Goal: Task Accomplishment & Management: Manage account settings

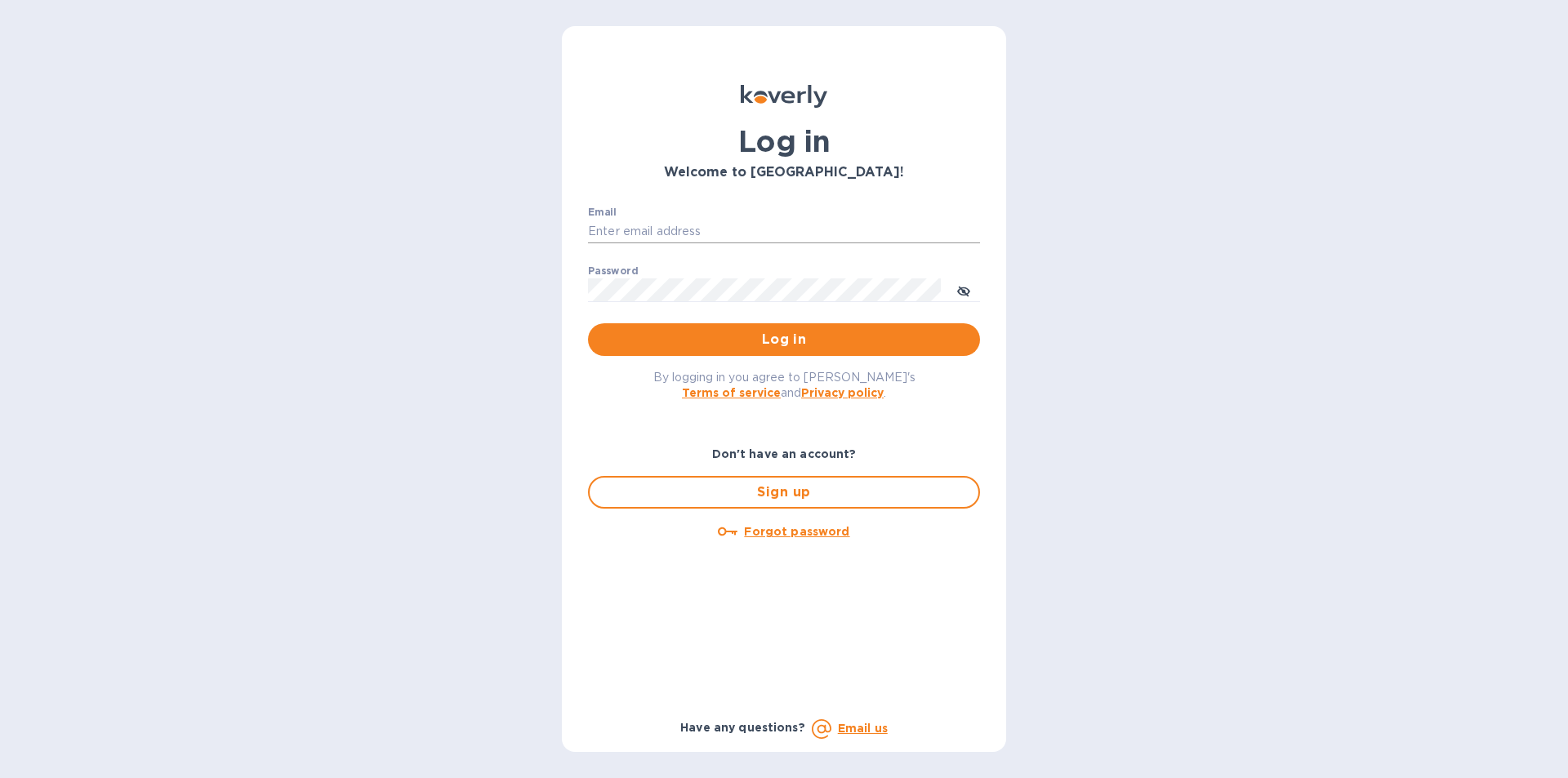
click at [637, 223] on input "Email" at bounding box center [783, 232] width 392 height 24
click at [641, 228] on input "Email" at bounding box center [783, 232] width 392 height 24
type input "[EMAIL_ADDRESS][DOMAIN_NAME]"
click at [781, 335] on span "Log in" at bounding box center [783, 340] width 366 height 20
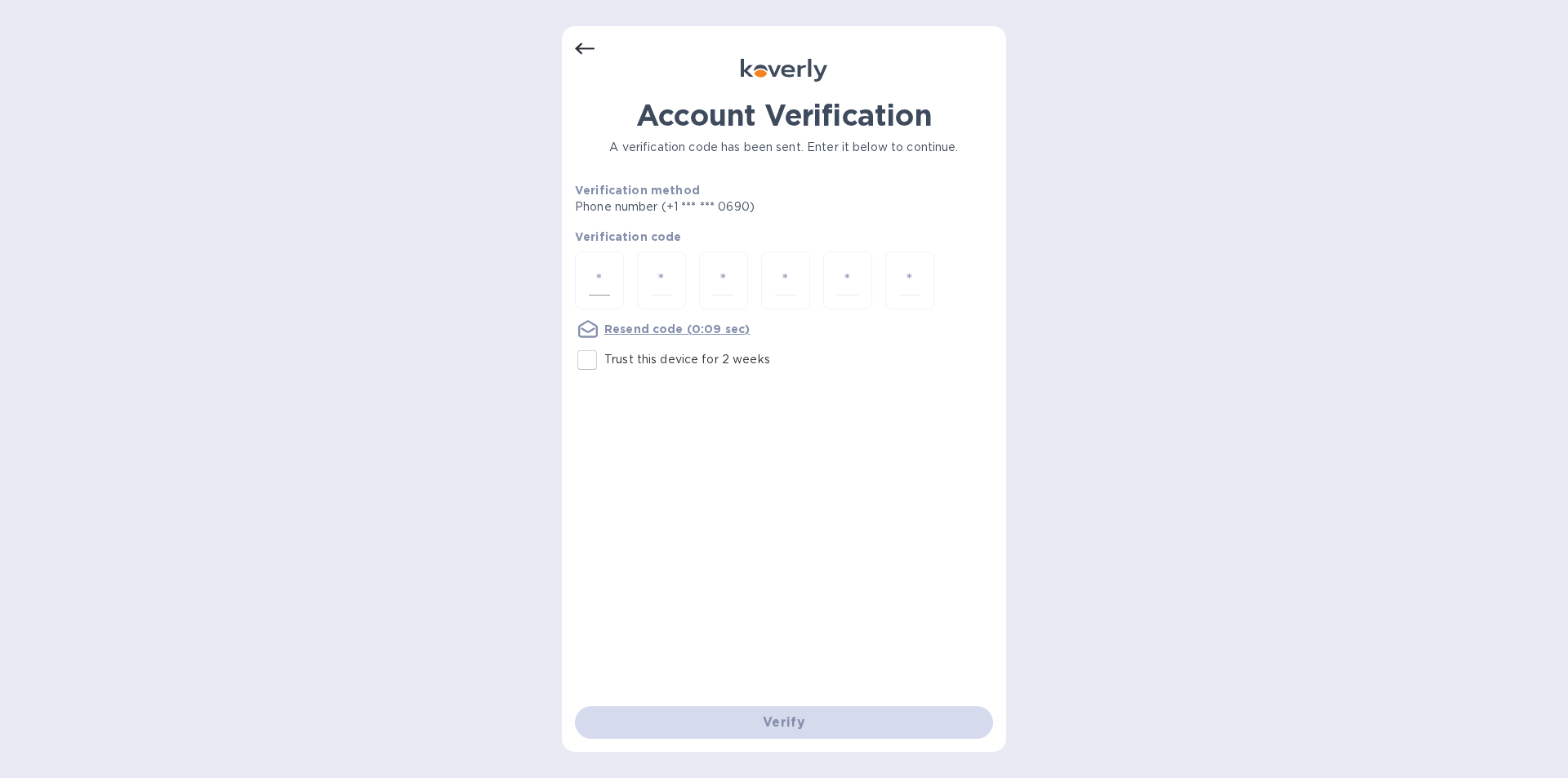
click at [601, 265] on input "number" at bounding box center [599, 280] width 21 height 30
type input "5"
type input "7"
type input "5"
type input "8"
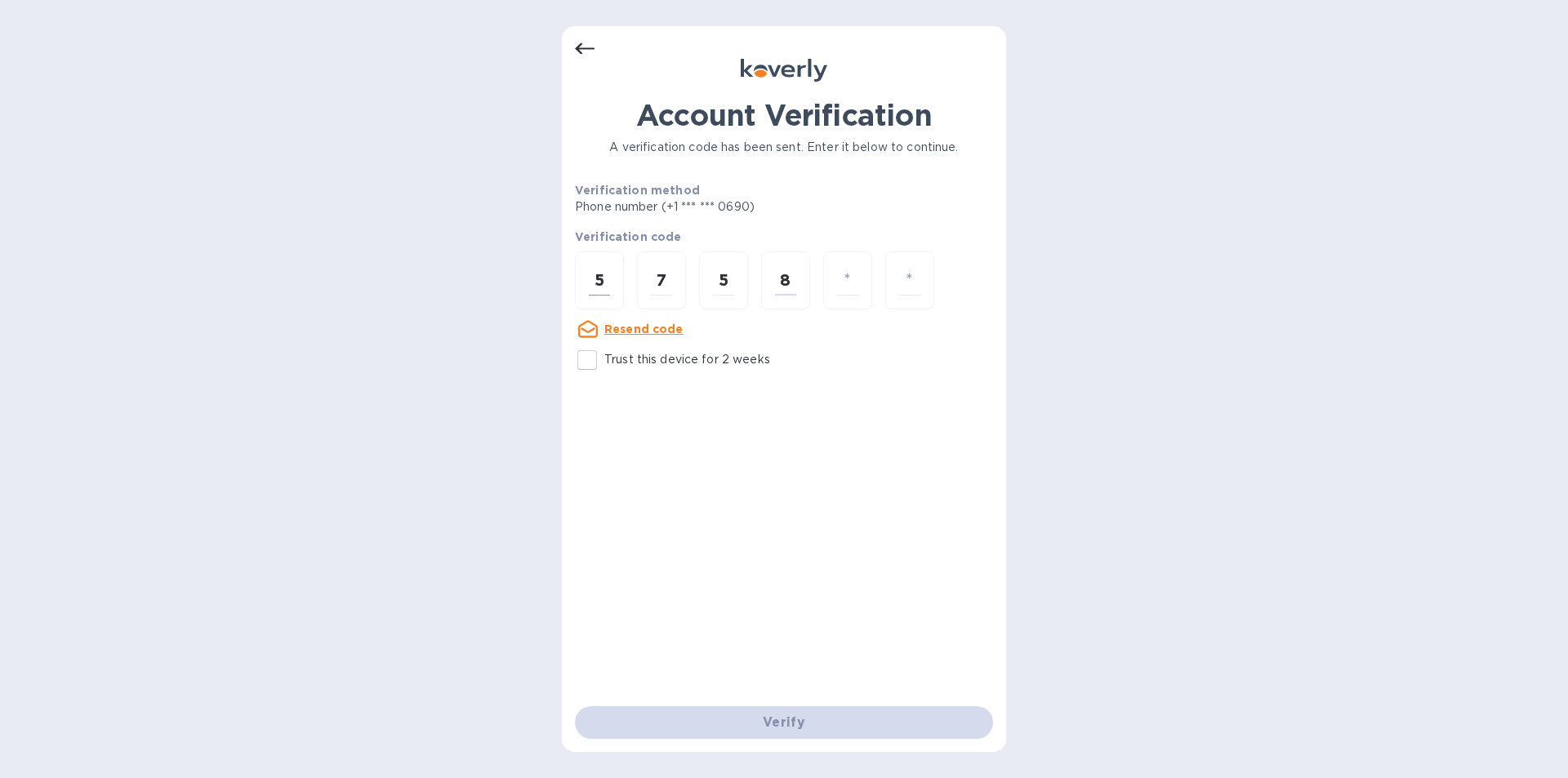
type input "8"
type input "5"
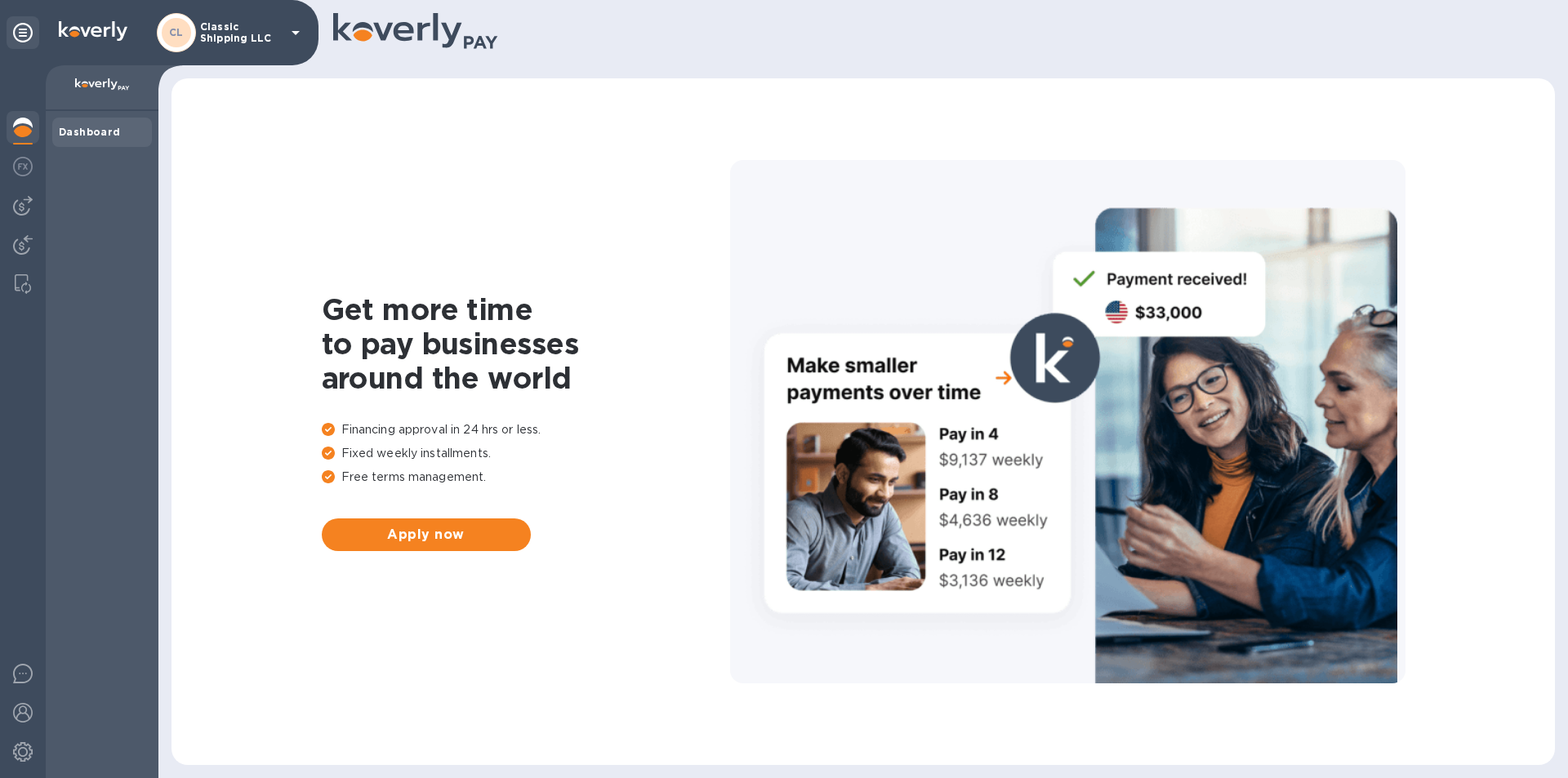
click at [70, 126] on b "Dashboard" at bounding box center [90, 132] width 62 height 12
click at [291, 32] on icon at bounding box center [296, 32] width 20 height 20
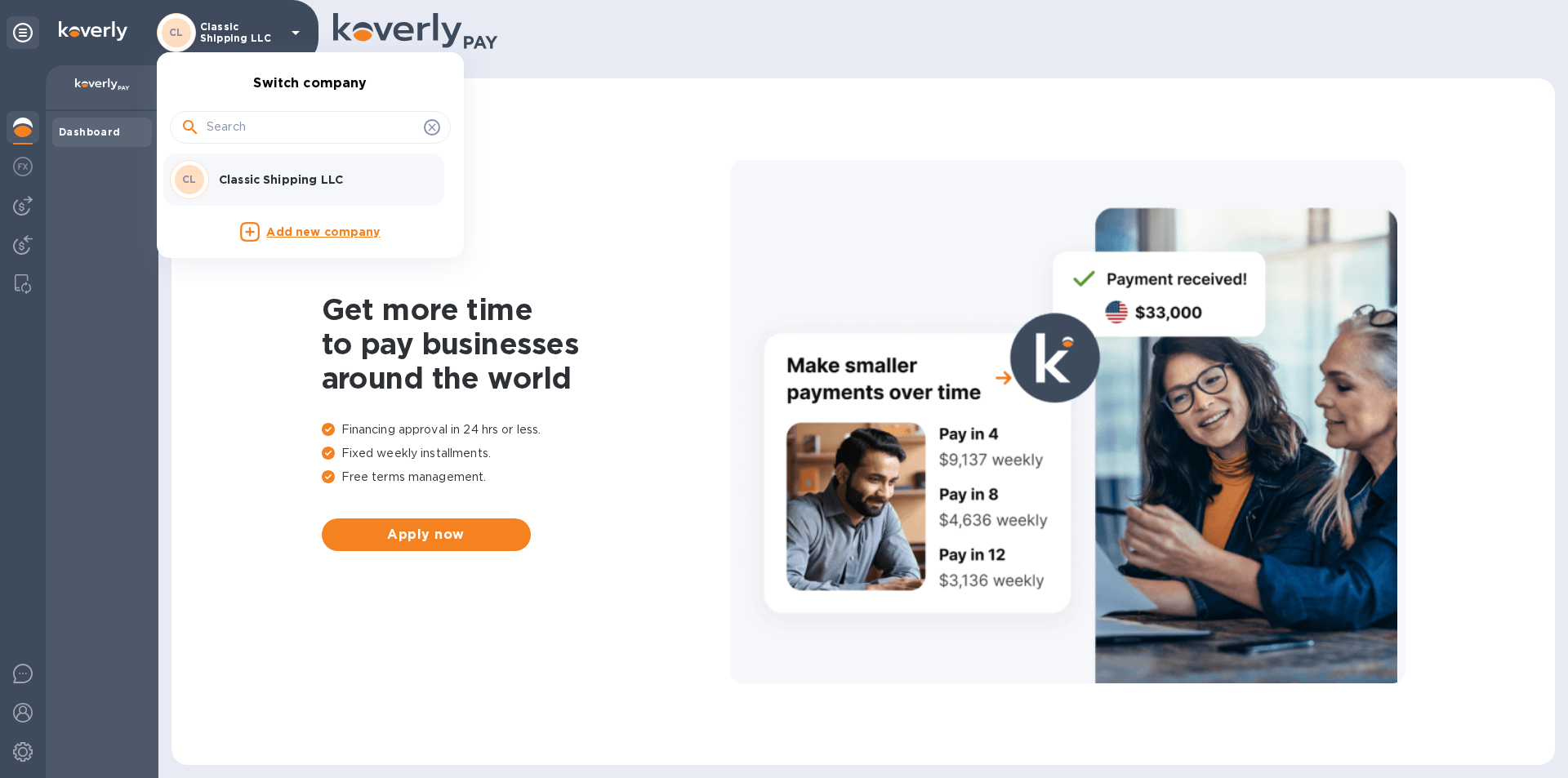
click at [24, 209] on div at bounding box center [784, 389] width 1568 height 778
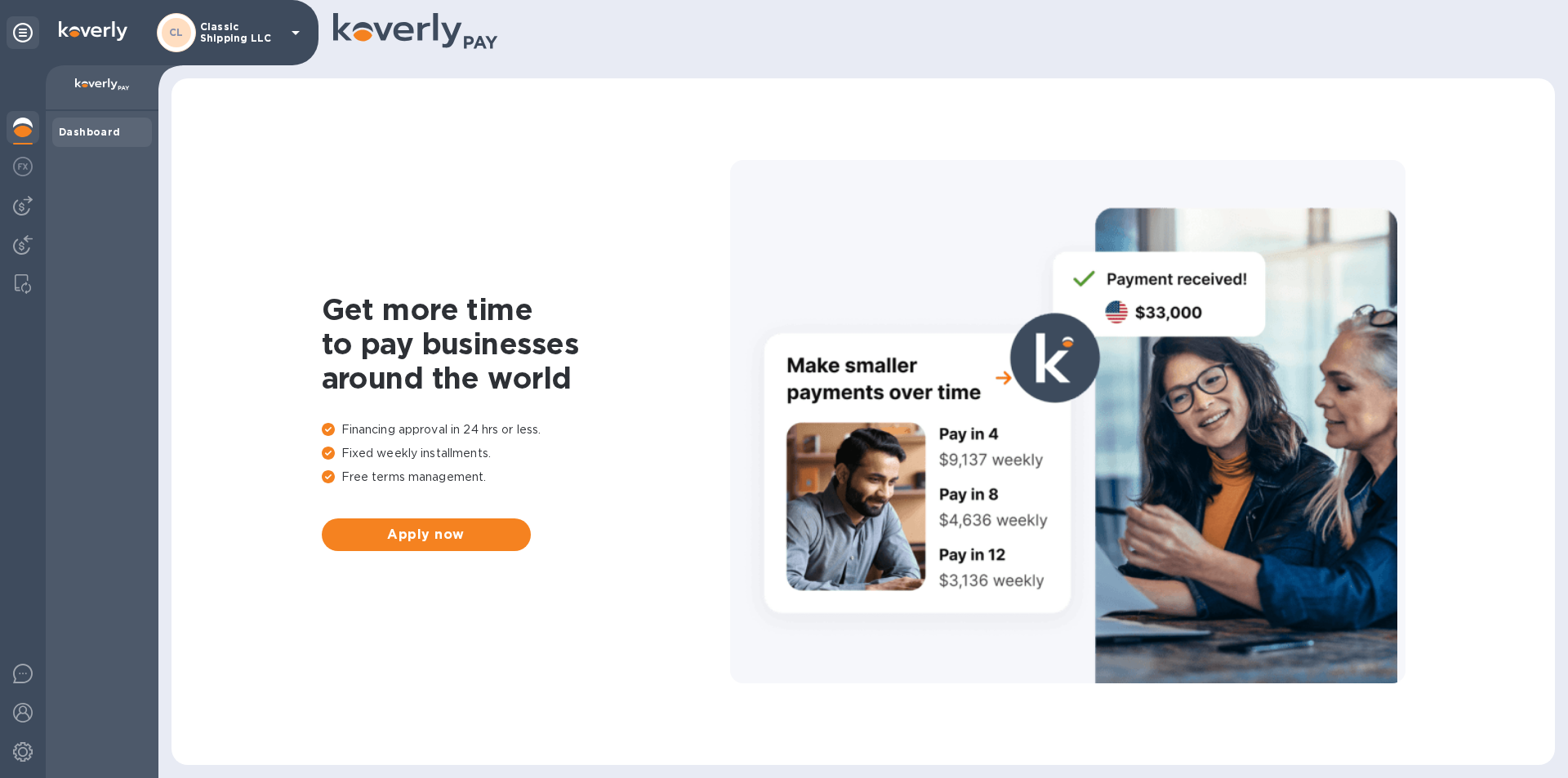
click at [24, 209] on img at bounding box center [23, 205] width 20 height 20
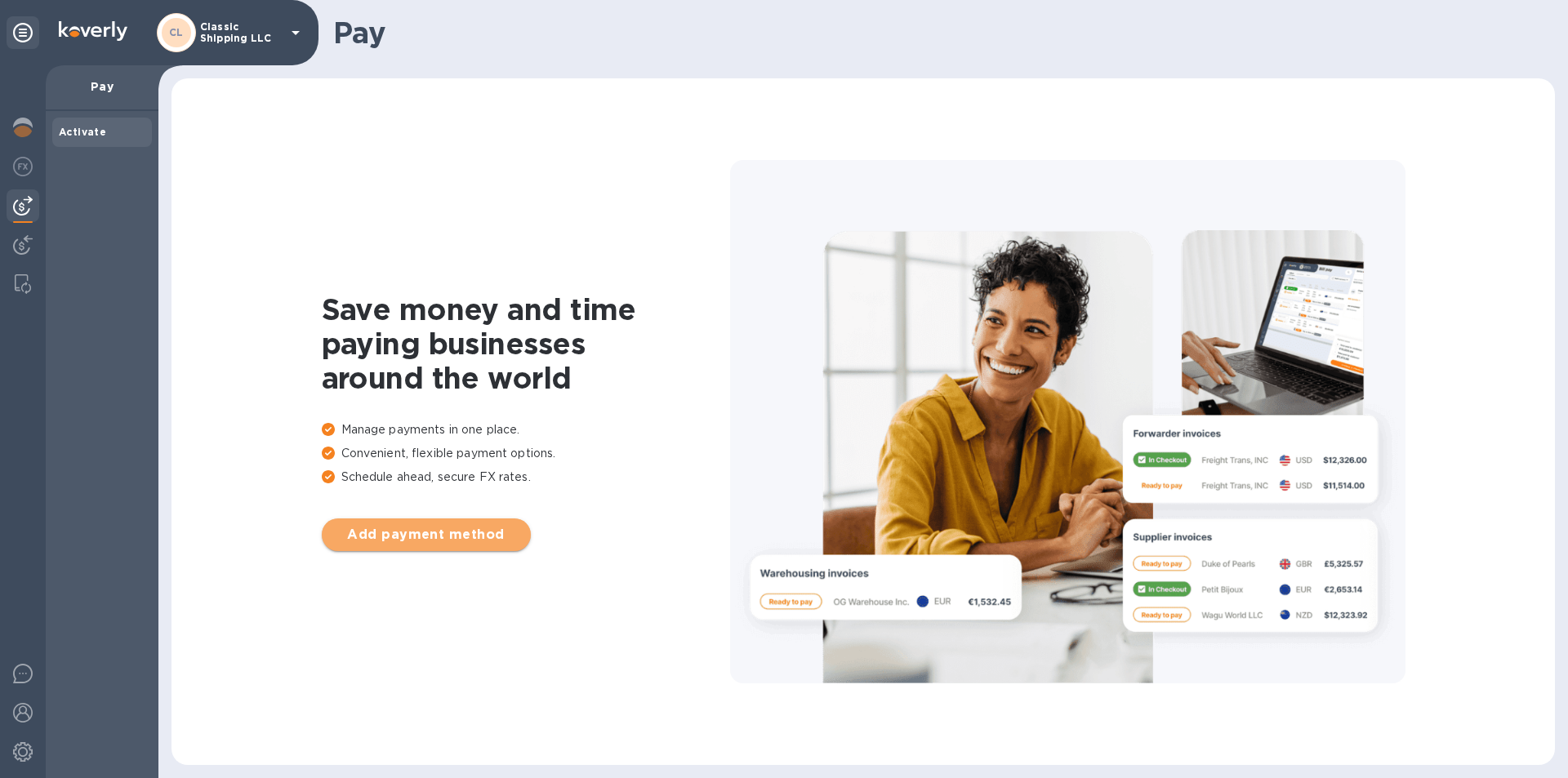
click at [424, 534] on span "Add payment method" at bounding box center [426, 535] width 183 height 20
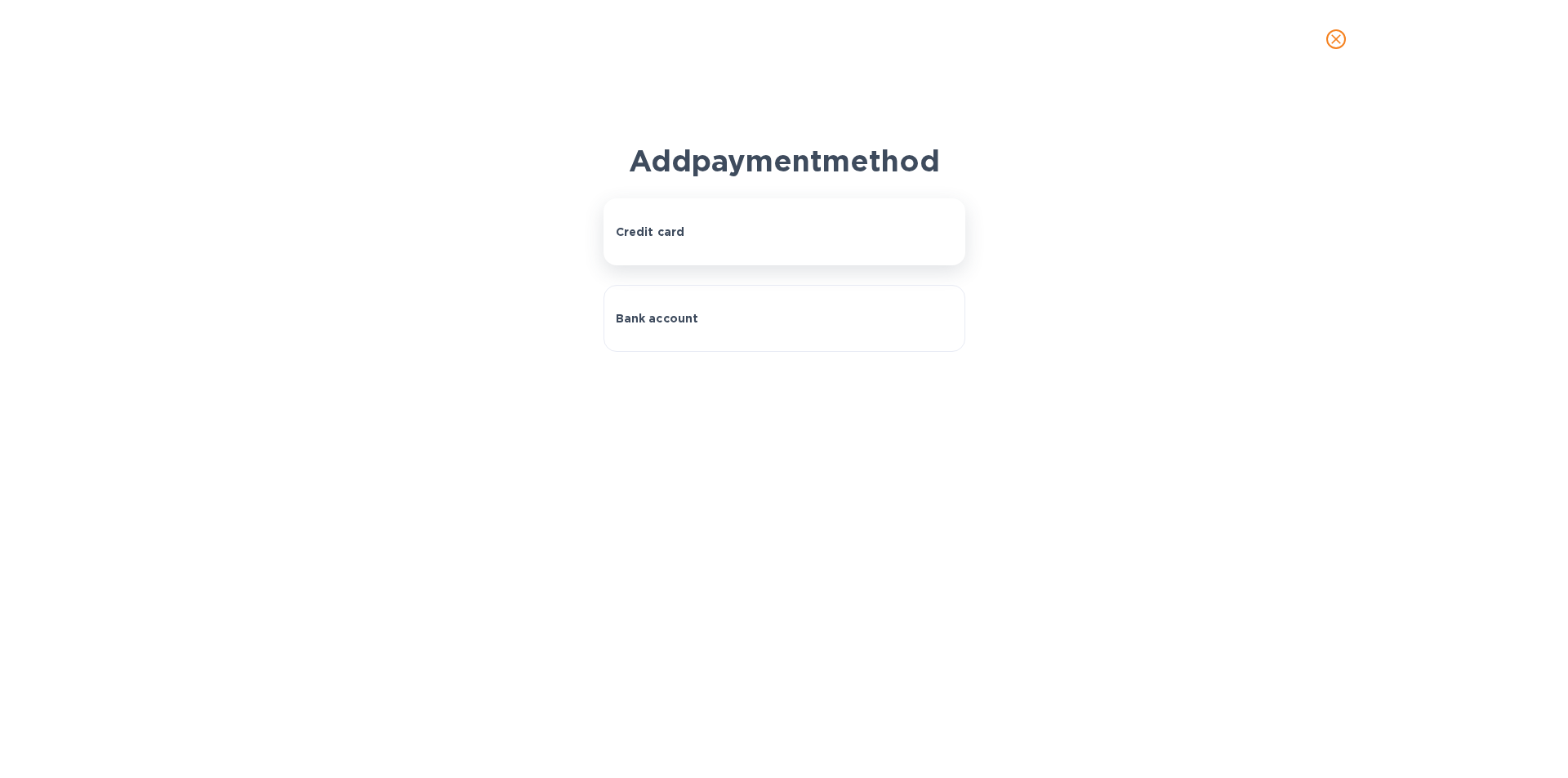
click at [685, 233] on div "Credit card" at bounding box center [784, 231] width 337 height 17
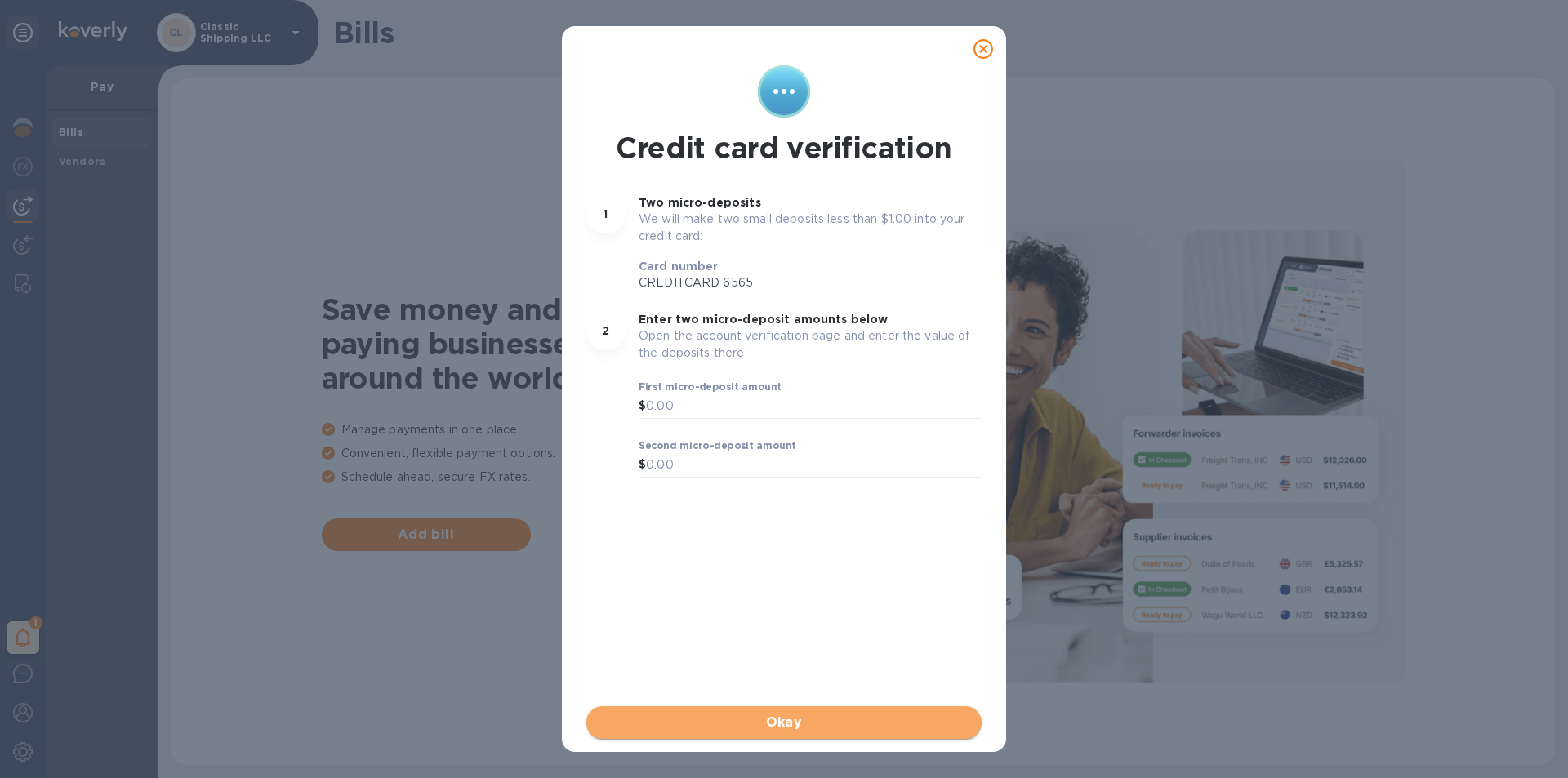
click at [803, 717] on span "Okay" at bounding box center [784, 722] width 369 height 20
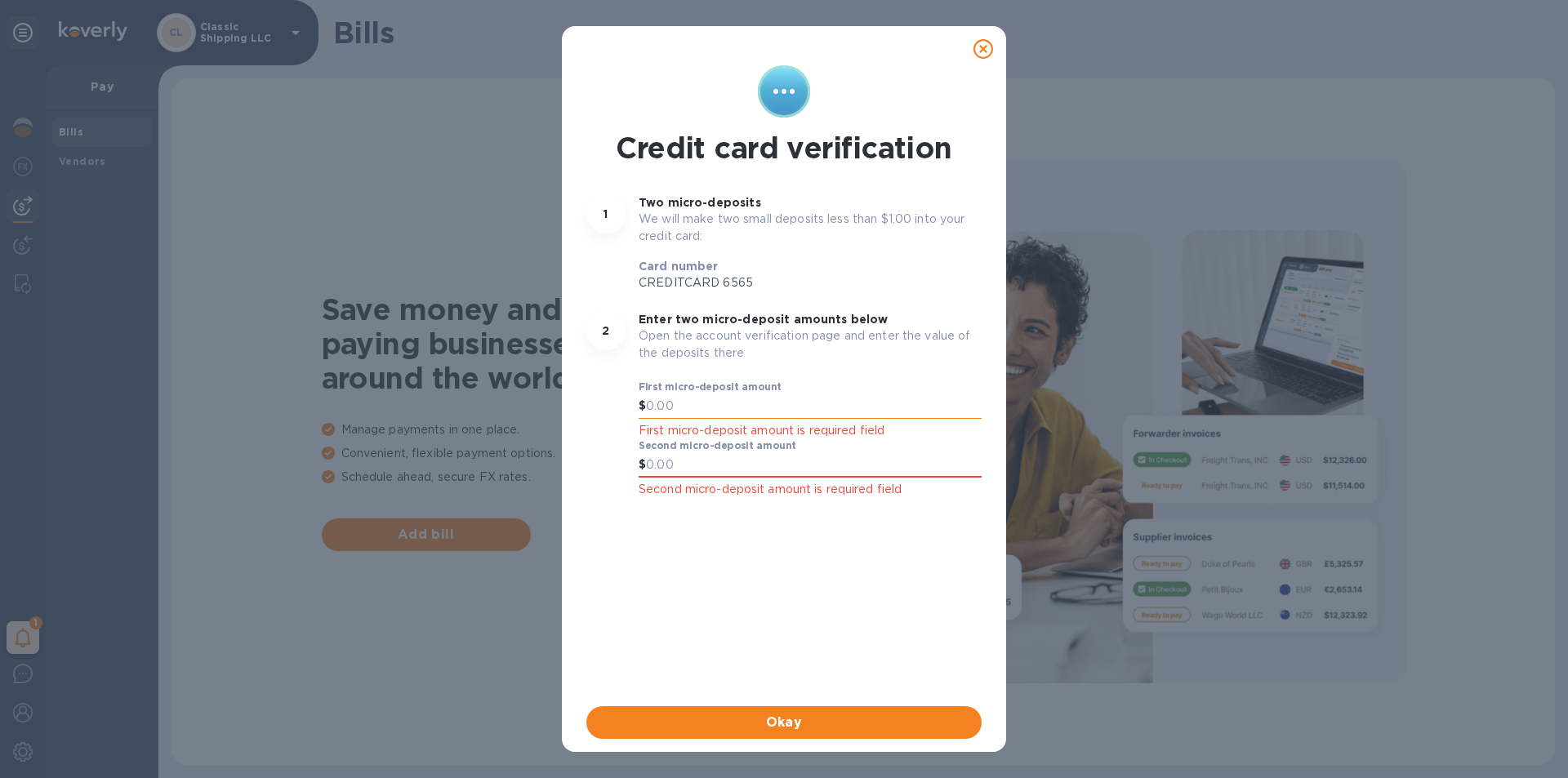
click at [647, 402] on input "text" at bounding box center [814, 407] width 336 height 24
type input "0.50"
click at [719, 529] on div "Credit card verification 1 Two micro-deposits We will make two small deposits l…" at bounding box center [784, 382] width 402 height 642
click at [650, 463] on input "text" at bounding box center [814, 465] width 336 height 24
type input "5"
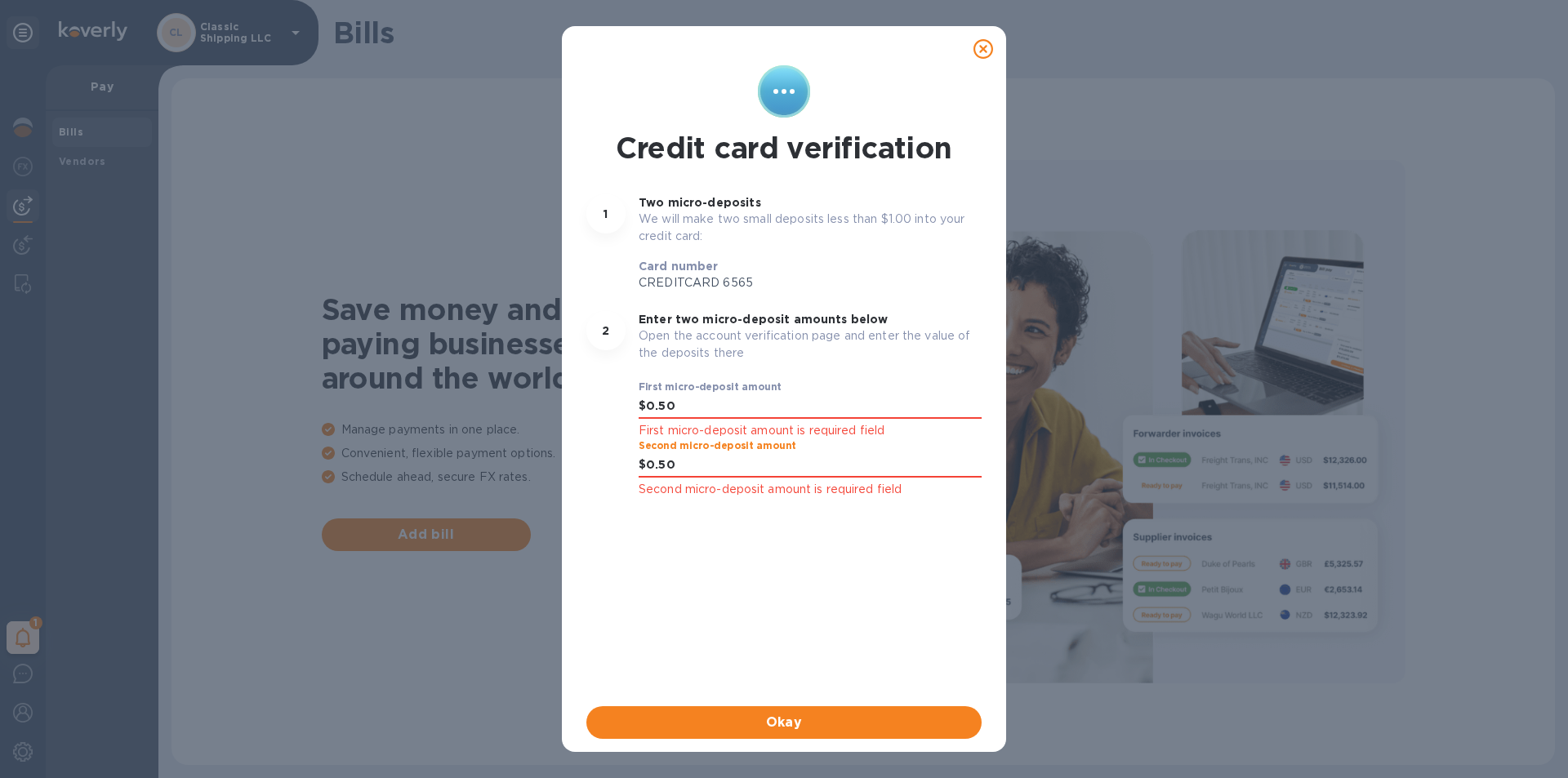
type input "0.50"
click at [718, 564] on div "Credit card verification 1 Two micro-deposits We will make two small deposits l…" at bounding box center [784, 382] width 402 height 642
click at [783, 711] on button "Okay" at bounding box center [784, 723] width 395 height 33
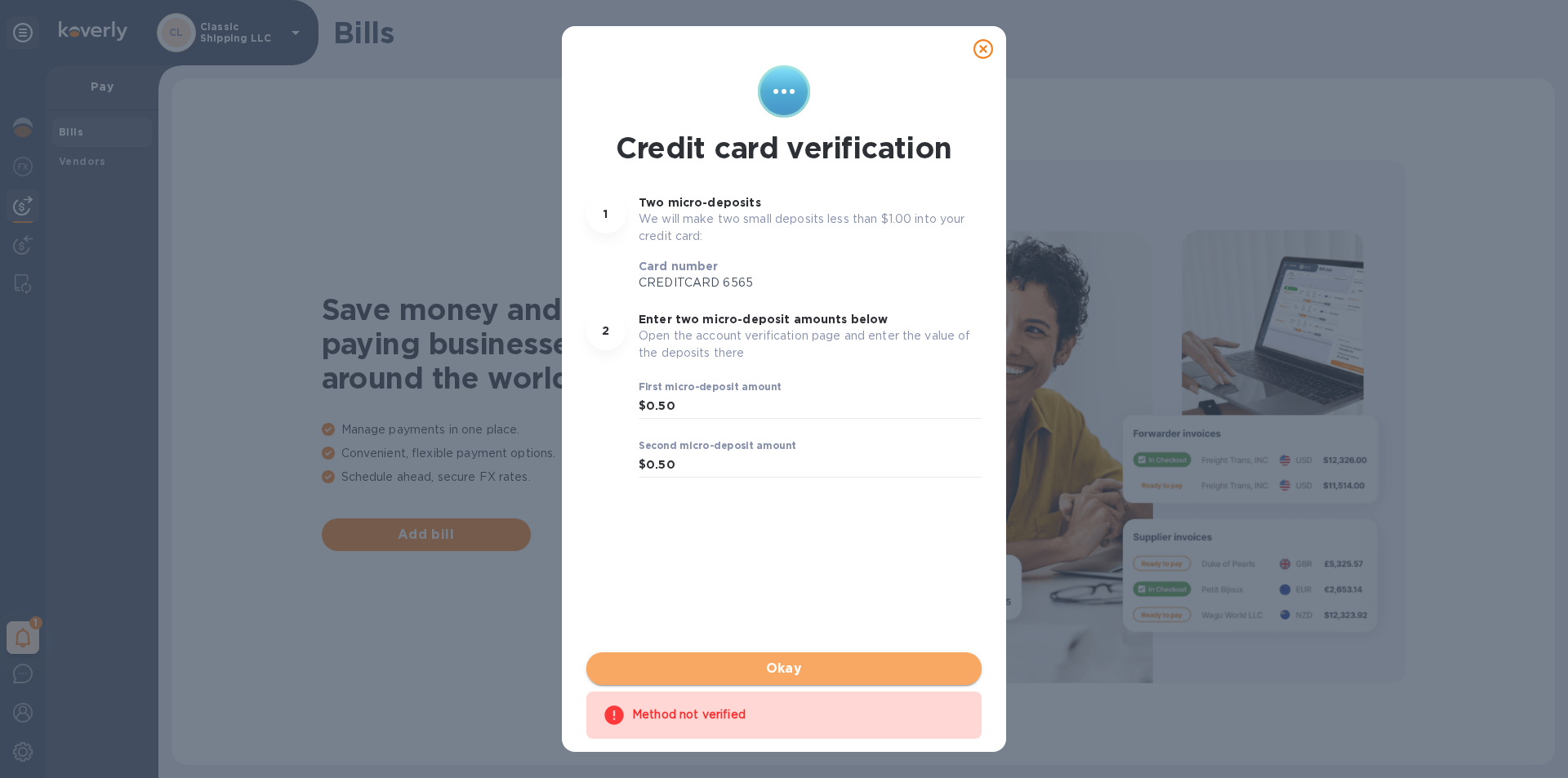
click at [787, 661] on span "Okay" at bounding box center [784, 668] width 369 height 20
click at [777, 668] on span "Okay" at bounding box center [784, 668] width 369 height 20
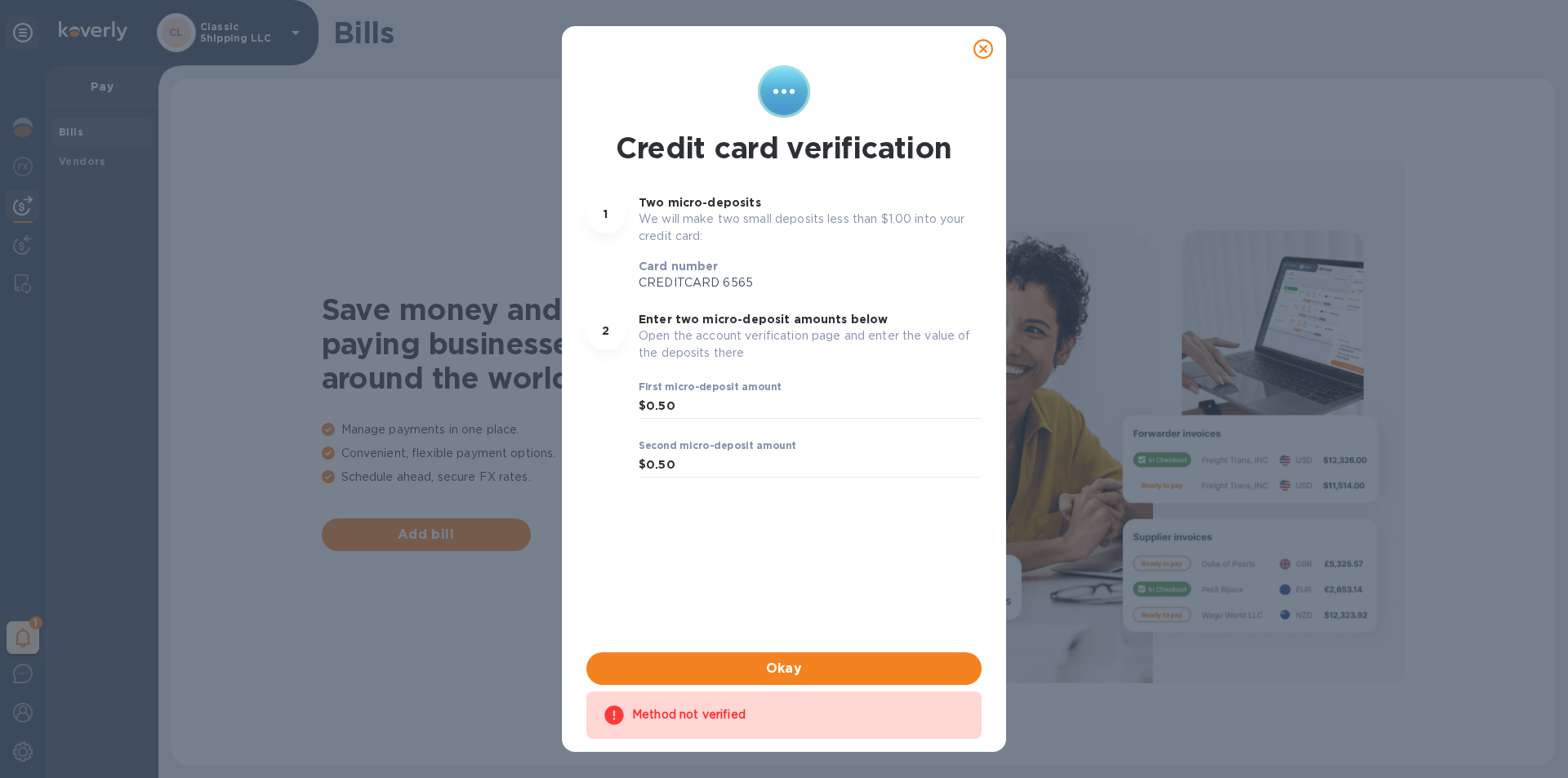
click at [607, 209] on p "1" at bounding box center [605, 214] width 4 height 17
click at [598, 325] on div "2" at bounding box center [606, 330] width 39 height 39
click at [982, 49] on icon at bounding box center [983, 49] width 20 height 20
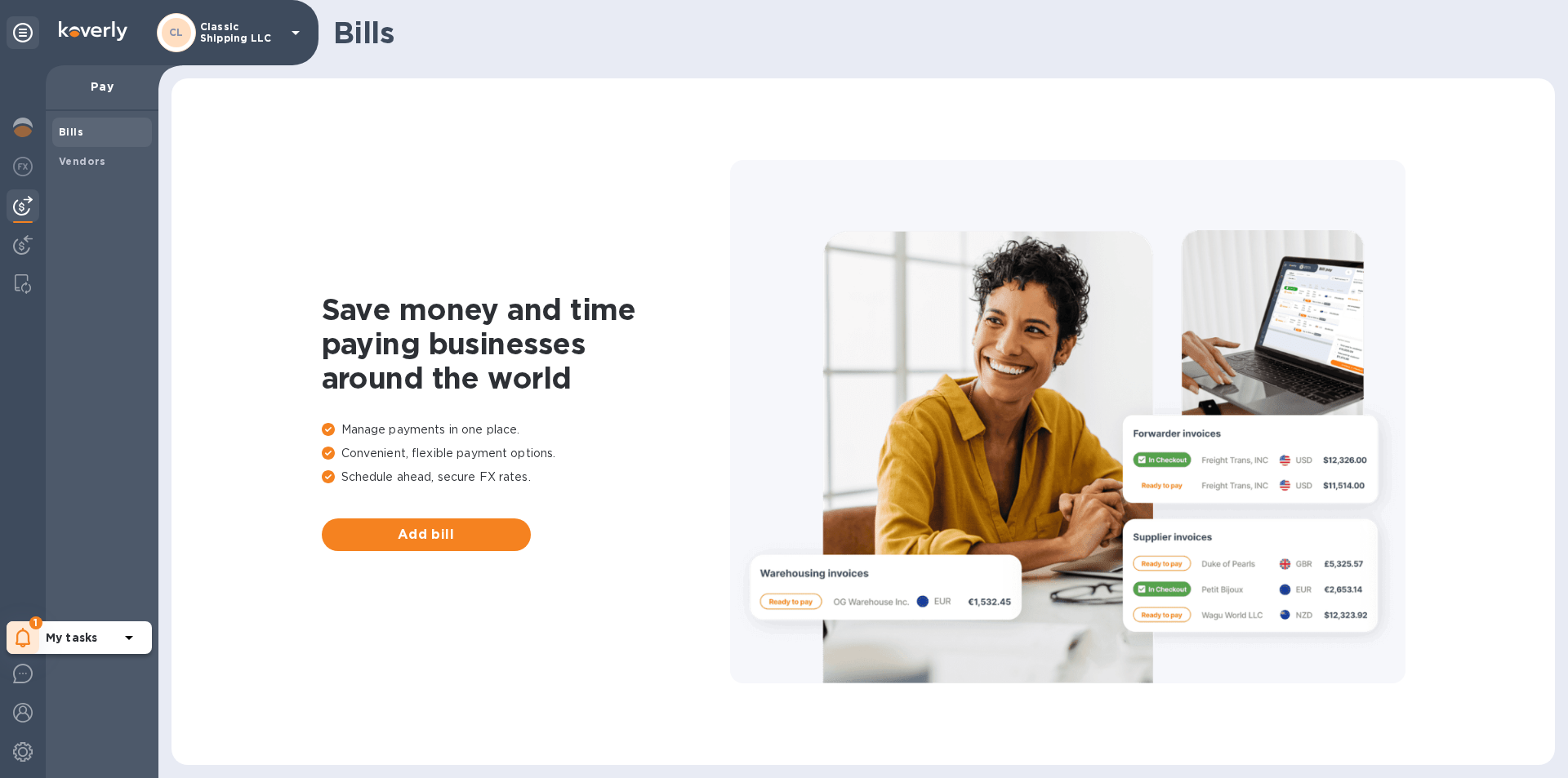
click at [20, 627] on div "1" at bounding box center [23, 638] width 33 height 33
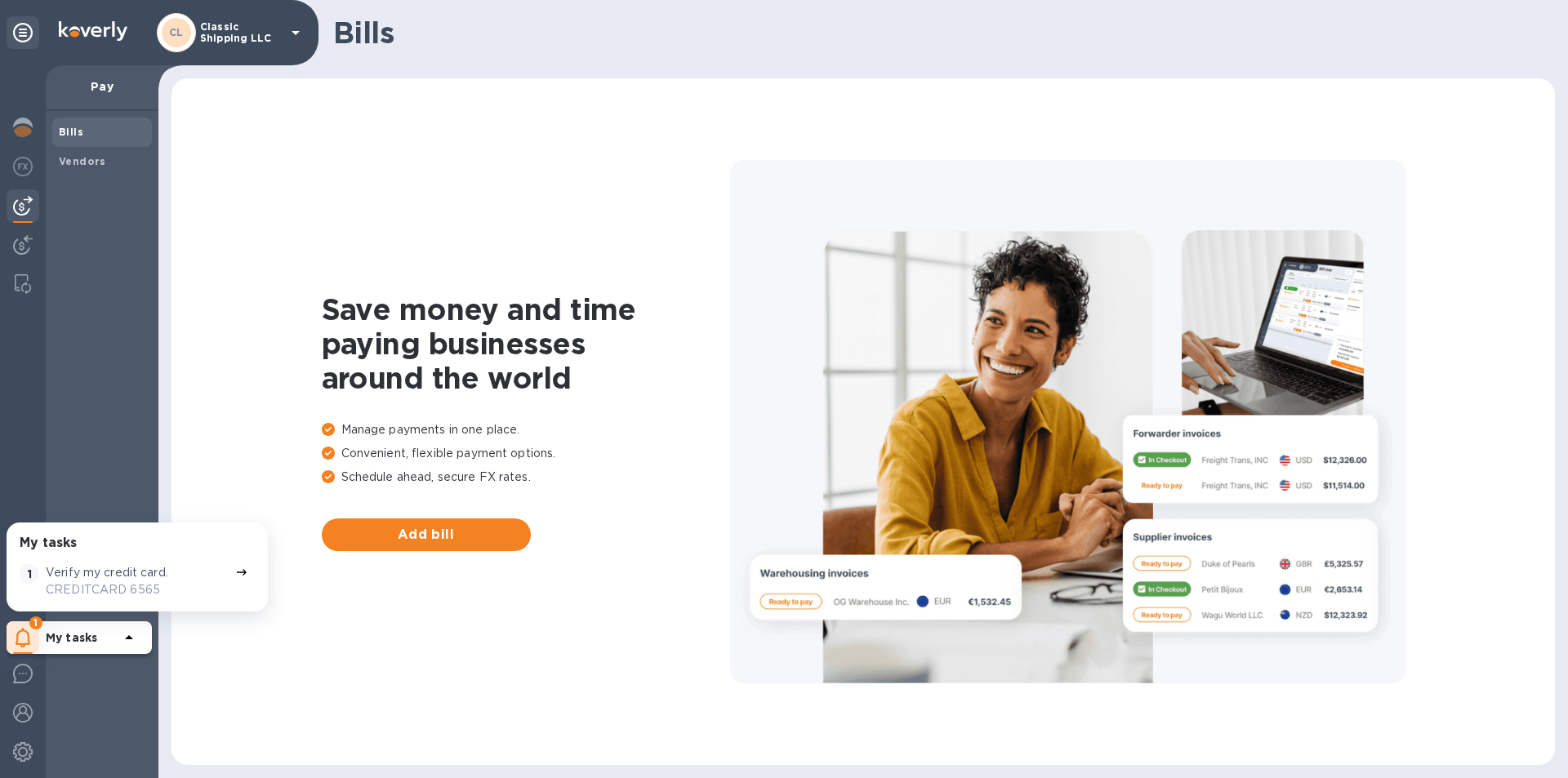
click at [80, 575] on p "Verify my credit card." at bounding box center [107, 573] width 123 height 17
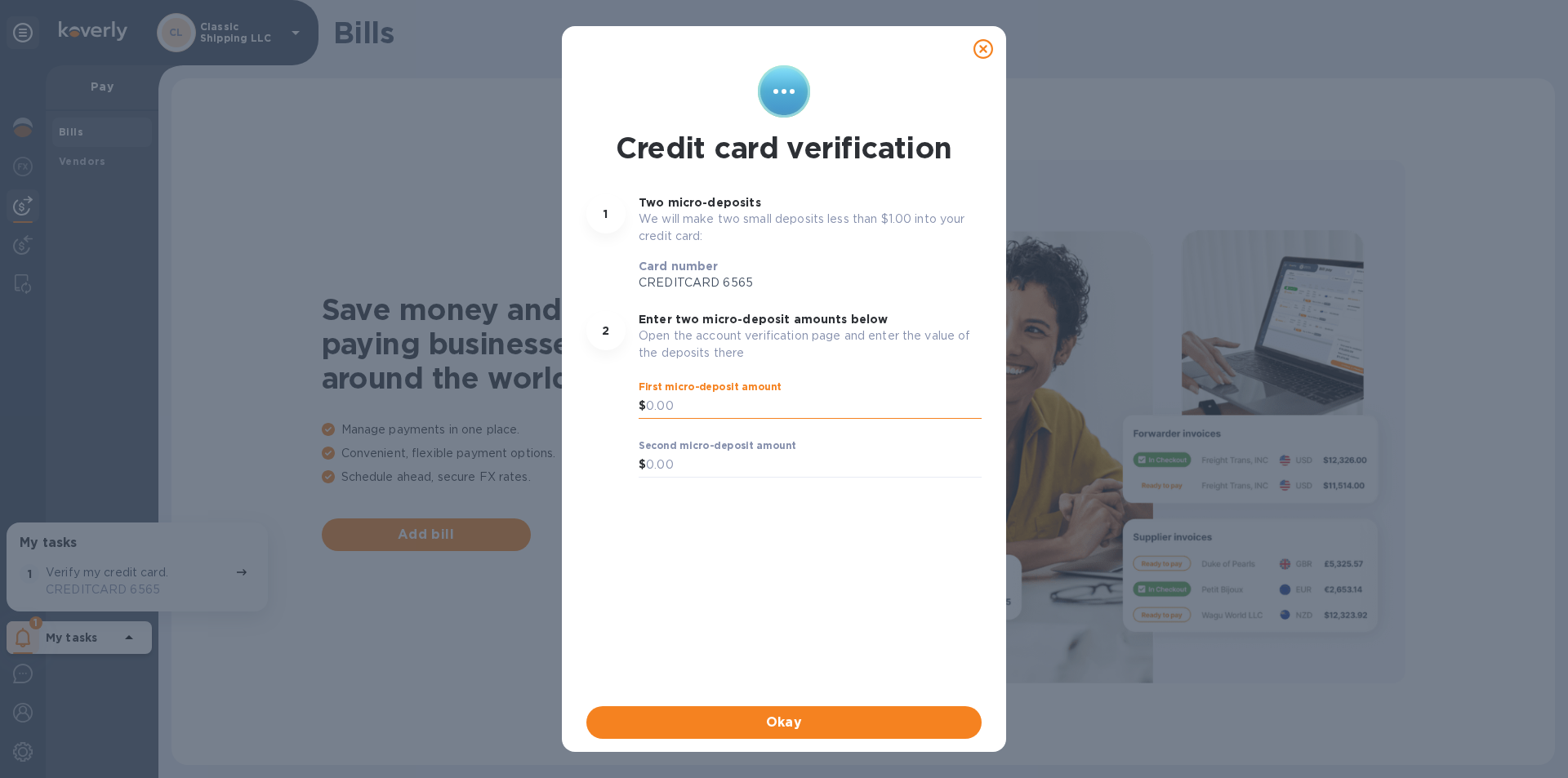
click at [651, 403] on input "text" at bounding box center [814, 407] width 336 height 24
type input "0.50"
click at [647, 469] on input "text" at bounding box center [814, 465] width 336 height 24
type input "0.50"
click at [683, 525] on div "Credit card verification 1 Two micro-deposits We will make two small deposits l…" at bounding box center [784, 382] width 402 height 642
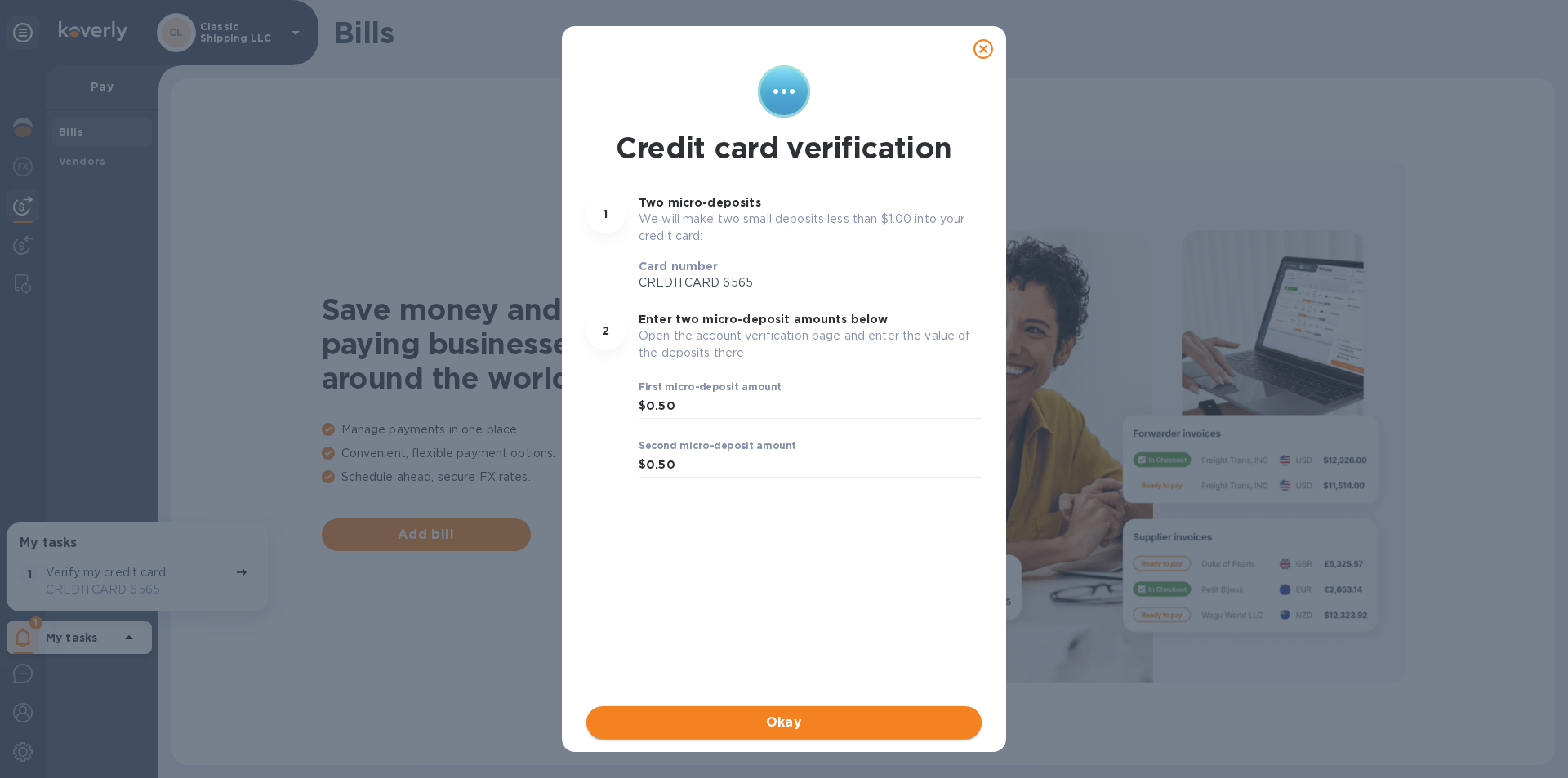
click at [774, 714] on span "Okay" at bounding box center [784, 722] width 369 height 20
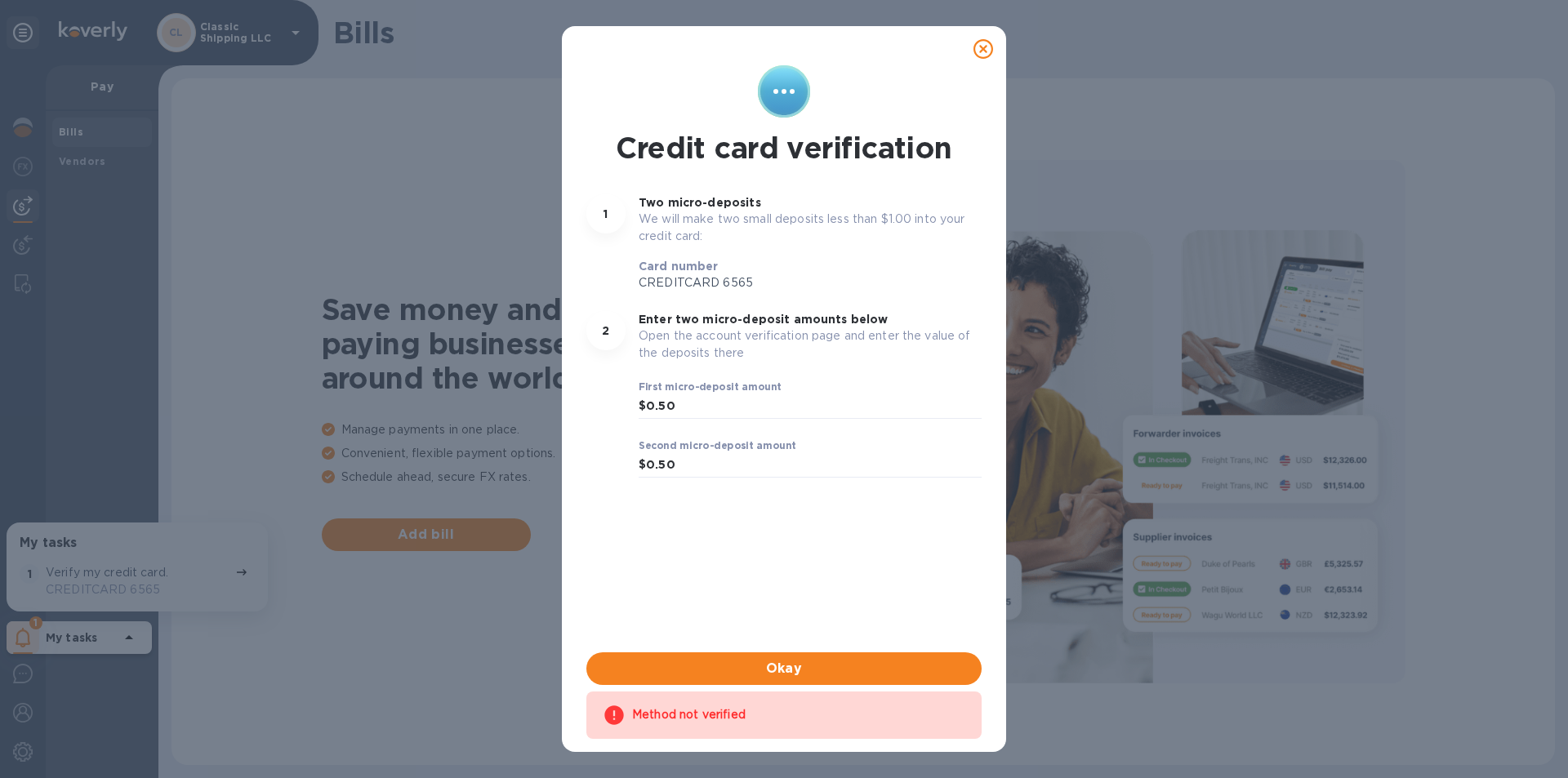
click at [983, 47] on icon at bounding box center [983, 49] width 20 height 20
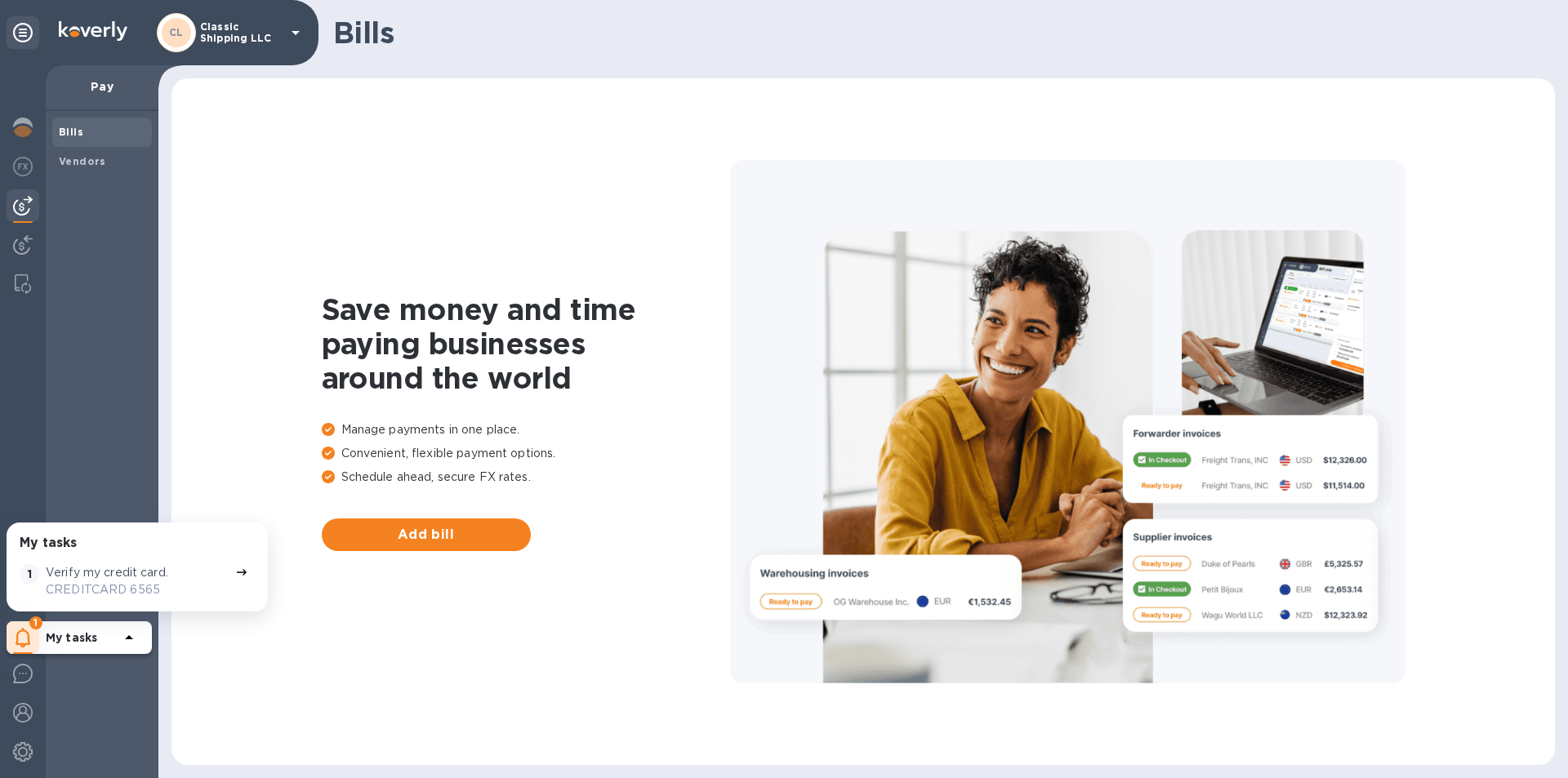
click at [270, 642] on div "Save money and time paying businesses around the world Manage payments in one p…" at bounding box center [863, 422] width 1351 height 655
click at [23, 747] on img at bounding box center [23, 752] width 20 height 20
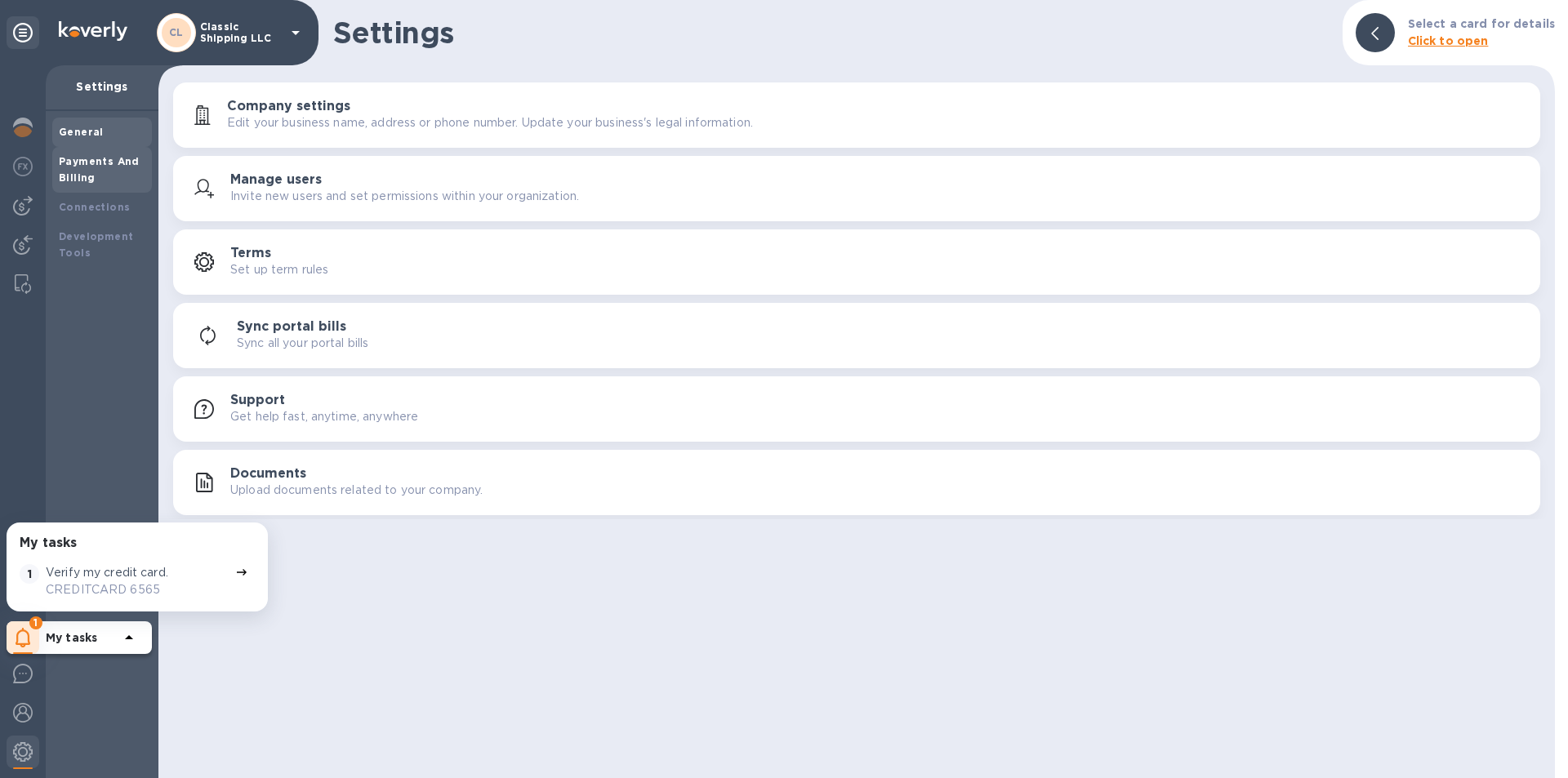
click at [86, 161] on b "Payments And Billing" at bounding box center [99, 170] width 81 height 29
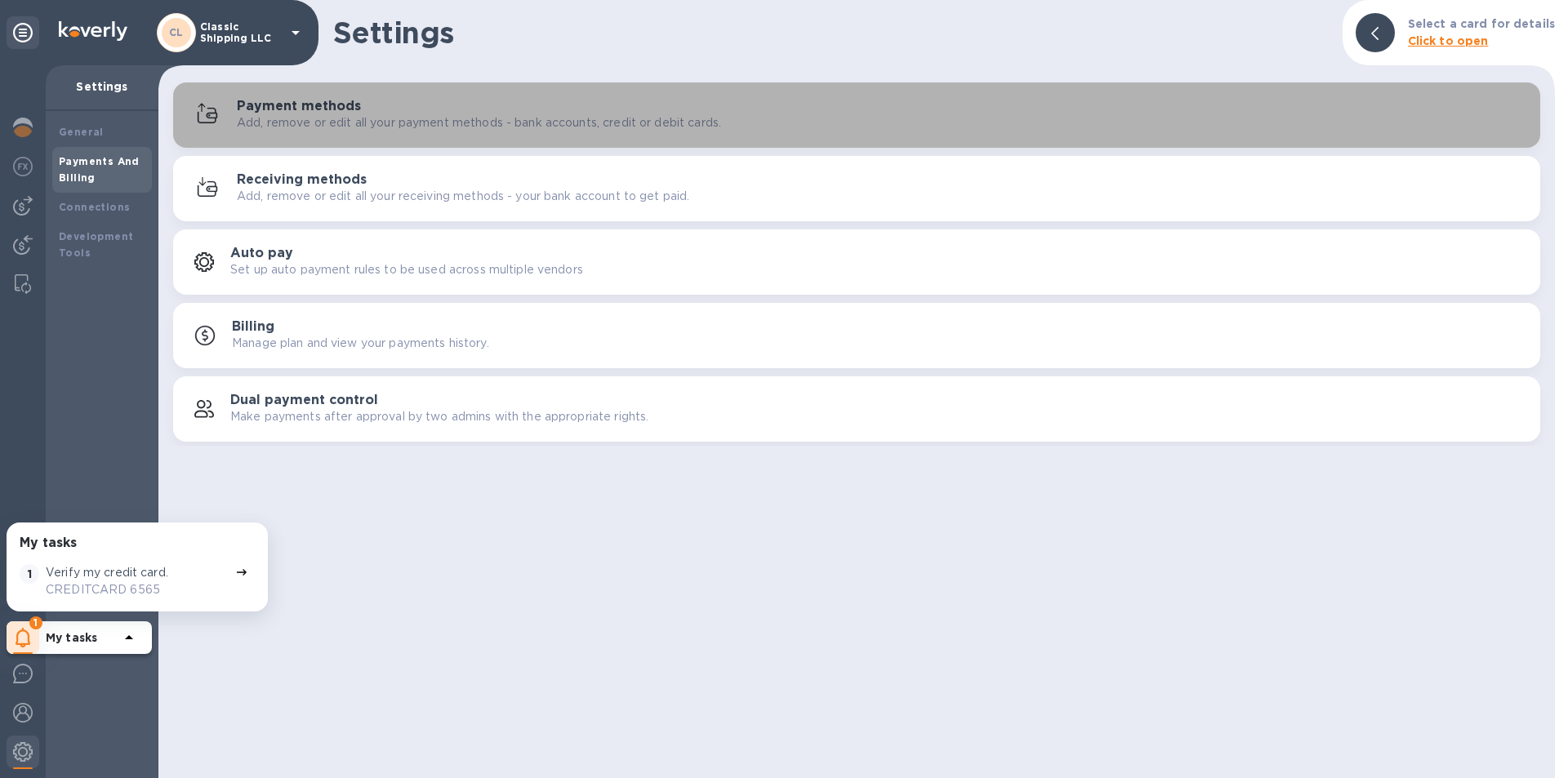
click at [342, 122] on p "Add, remove or edit all your payment methods - bank accounts, credit or debit c…" at bounding box center [478, 123] width 484 height 17
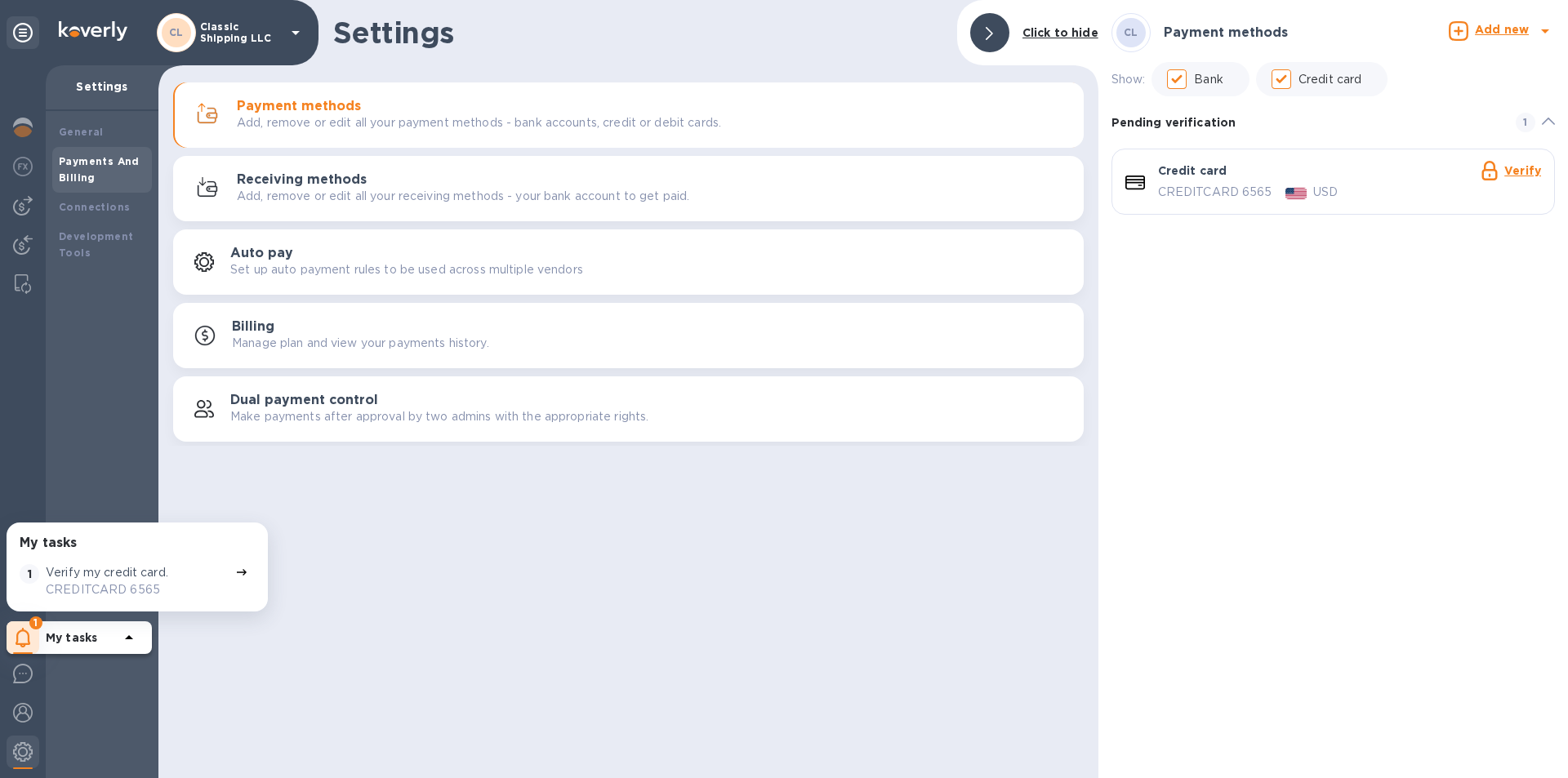
click at [1531, 166] on link "Verify" at bounding box center [1523, 170] width 37 height 13
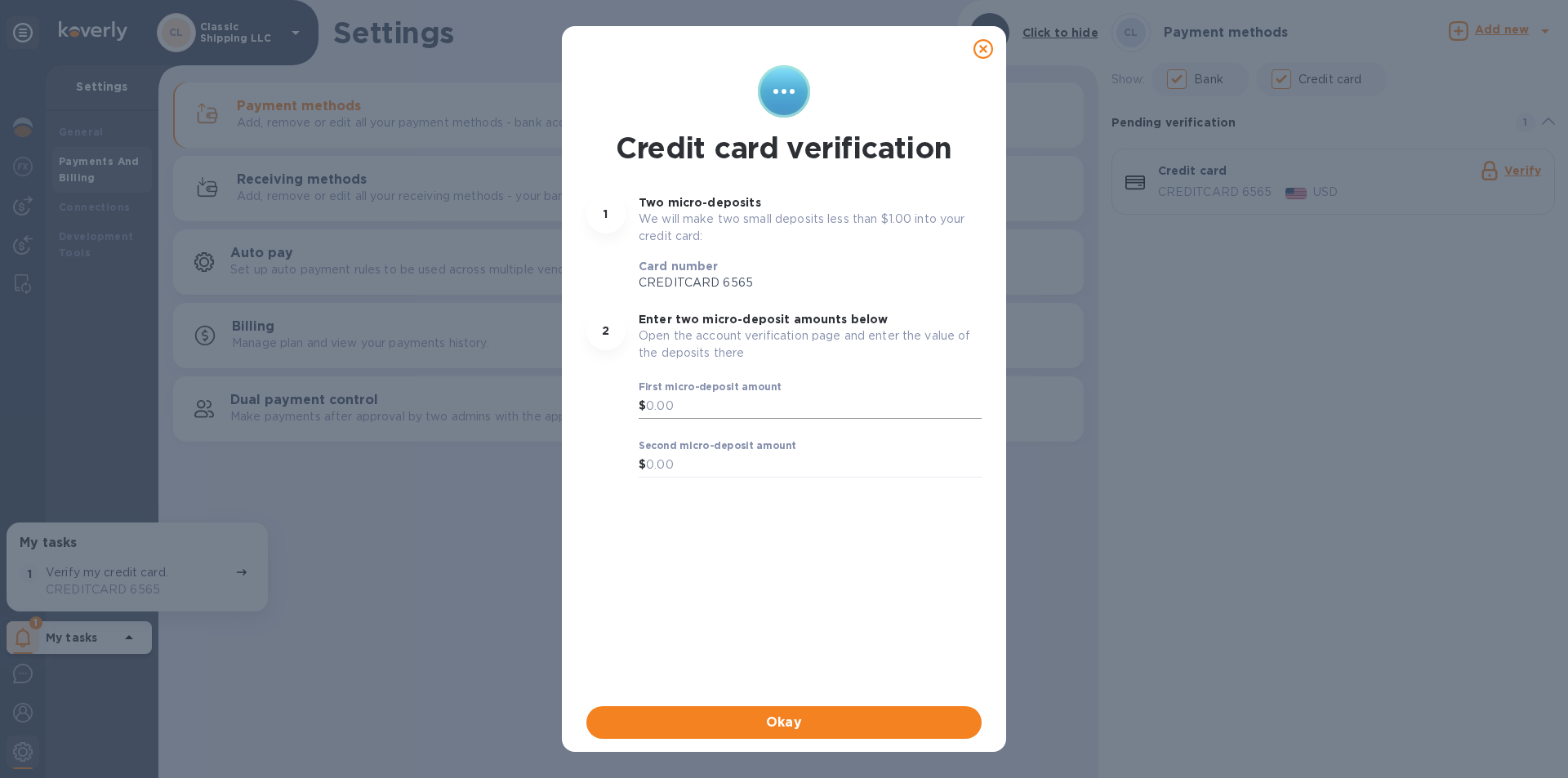
click at [654, 408] on input "text" at bounding box center [814, 407] width 336 height 24
type input "0.77"
click at [654, 467] on input "text" at bounding box center [814, 465] width 336 height 24
type input "0.10"
click at [671, 406] on input "0.77" at bounding box center [814, 407] width 336 height 24
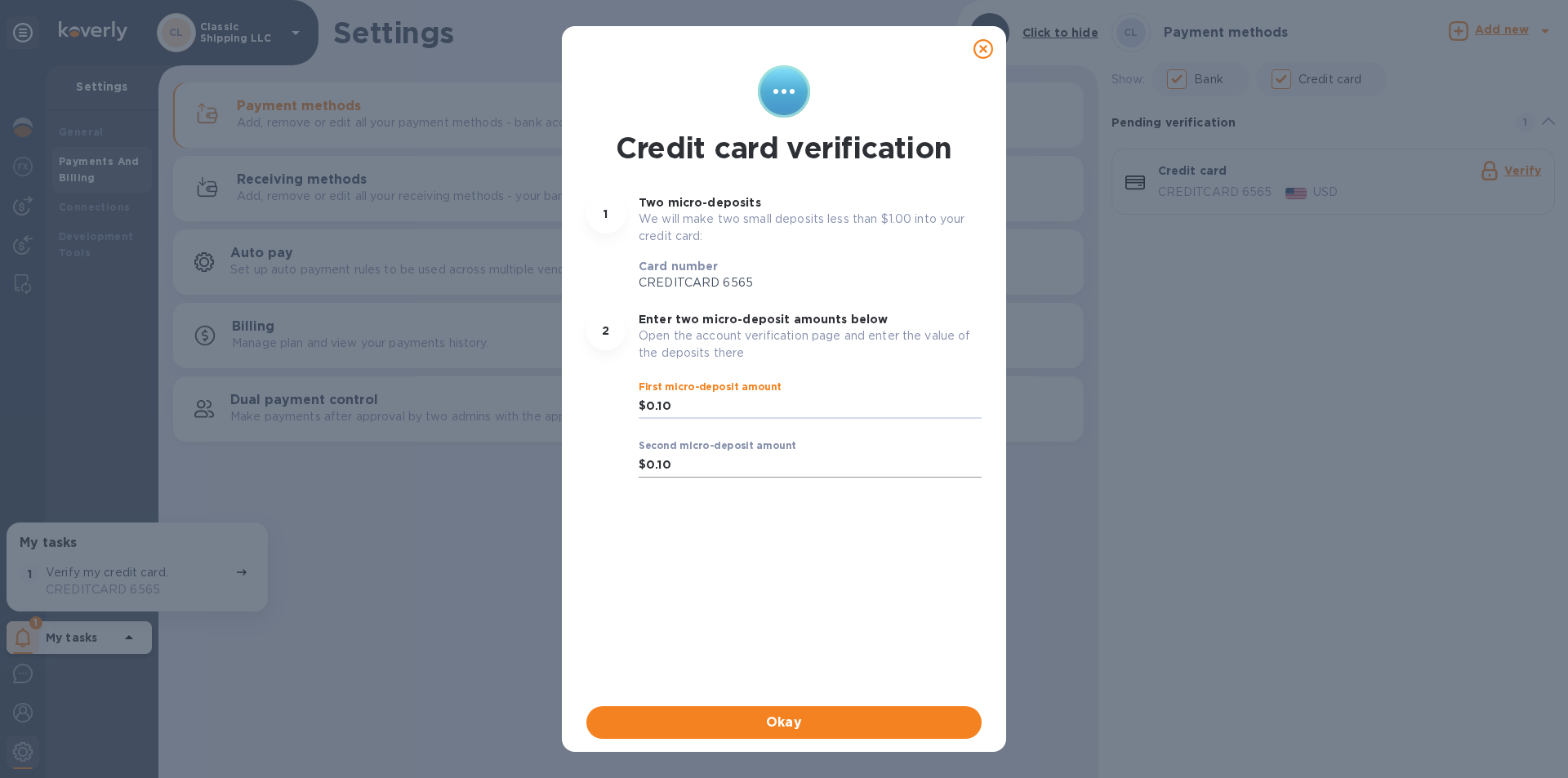
type input "0.10"
click at [689, 464] on input "0.10" at bounding box center [814, 465] width 336 height 24
type input "0.77"
click at [789, 722] on span "Okay" at bounding box center [784, 722] width 369 height 20
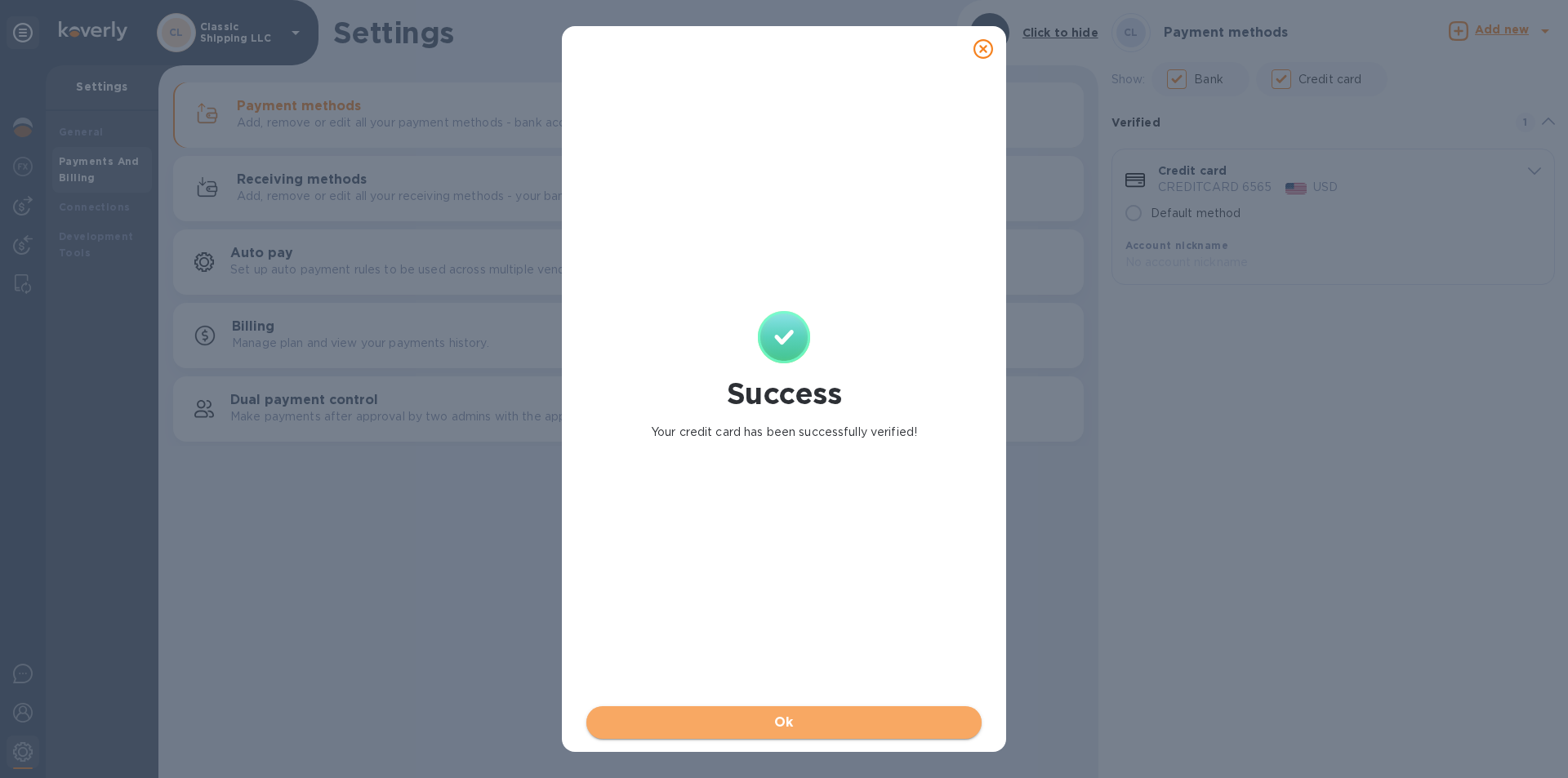
click at [806, 722] on span "Ok" at bounding box center [784, 722] width 369 height 20
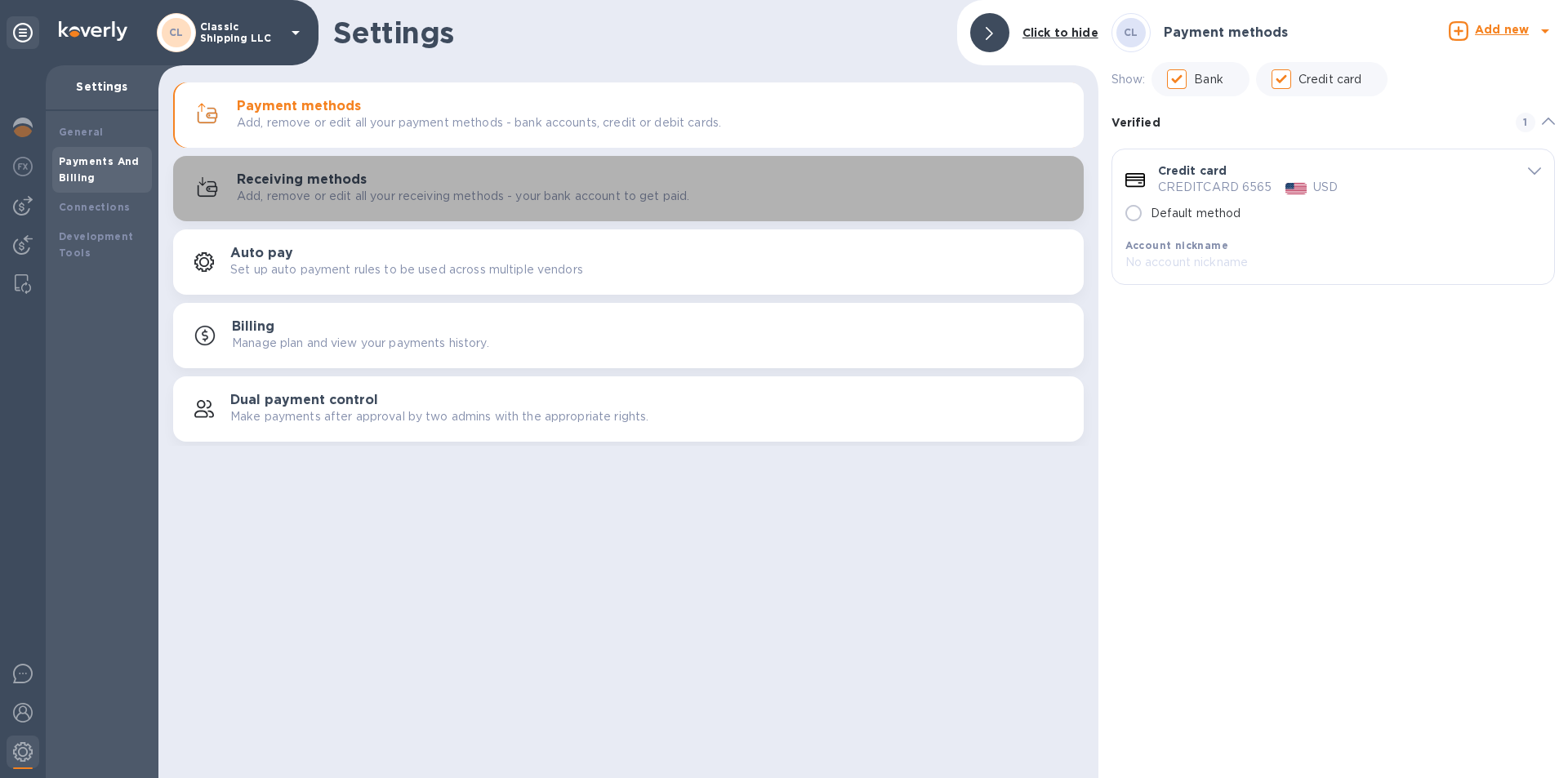
click at [329, 188] on p "Add, remove or edit all your receiving methods - your bank account to get paid." at bounding box center [462, 196] width 452 height 17
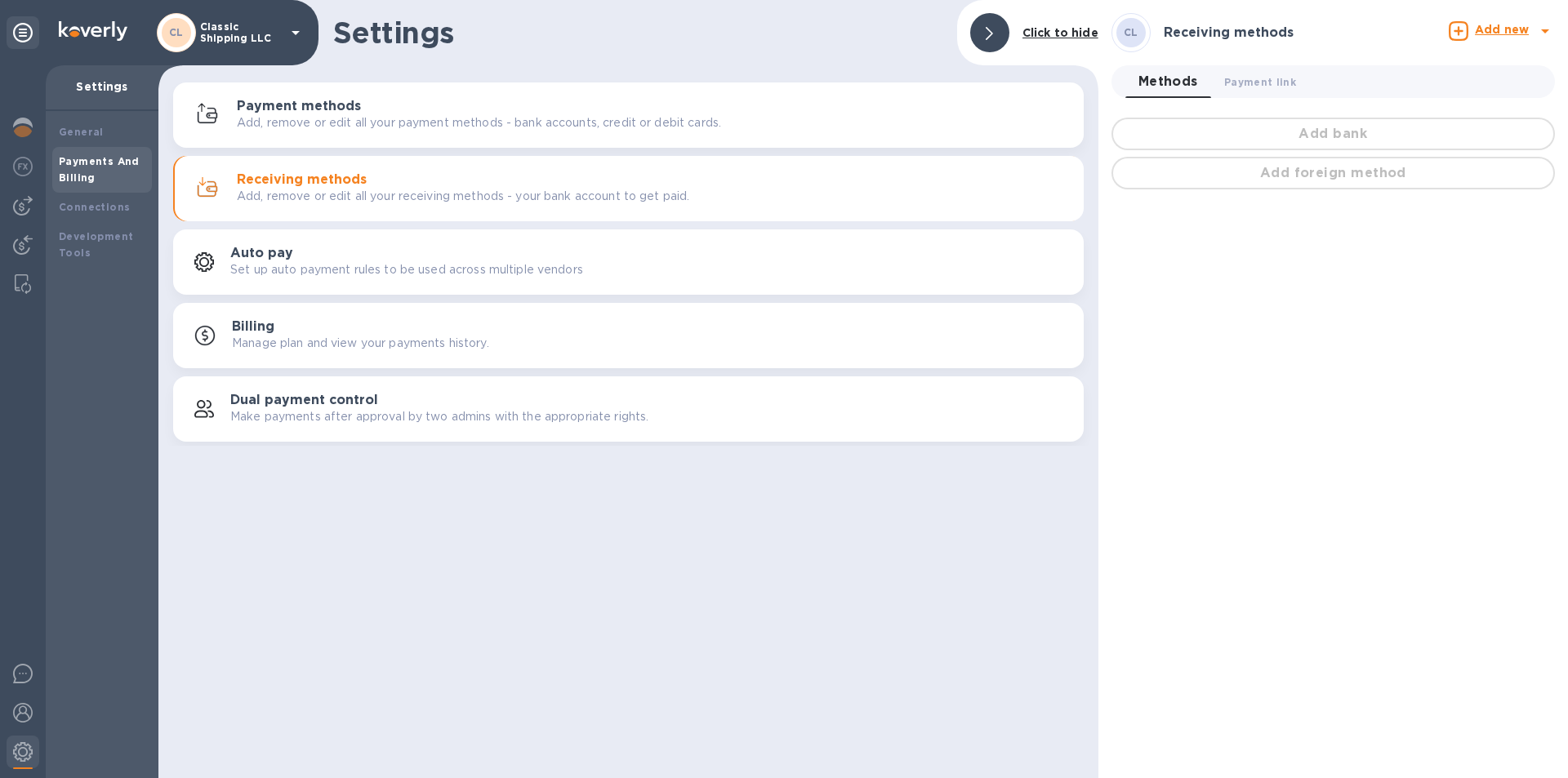
click at [1330, 129] on div "Add bank" at bounding box center [1333, 134] width 450 height 39
click at [1290, 139] on div "Add bank" at bounding box center [1333, 134] width 450 height 39
click at [27, 240] on img at bounding box center [23, 245] width 20 height 20
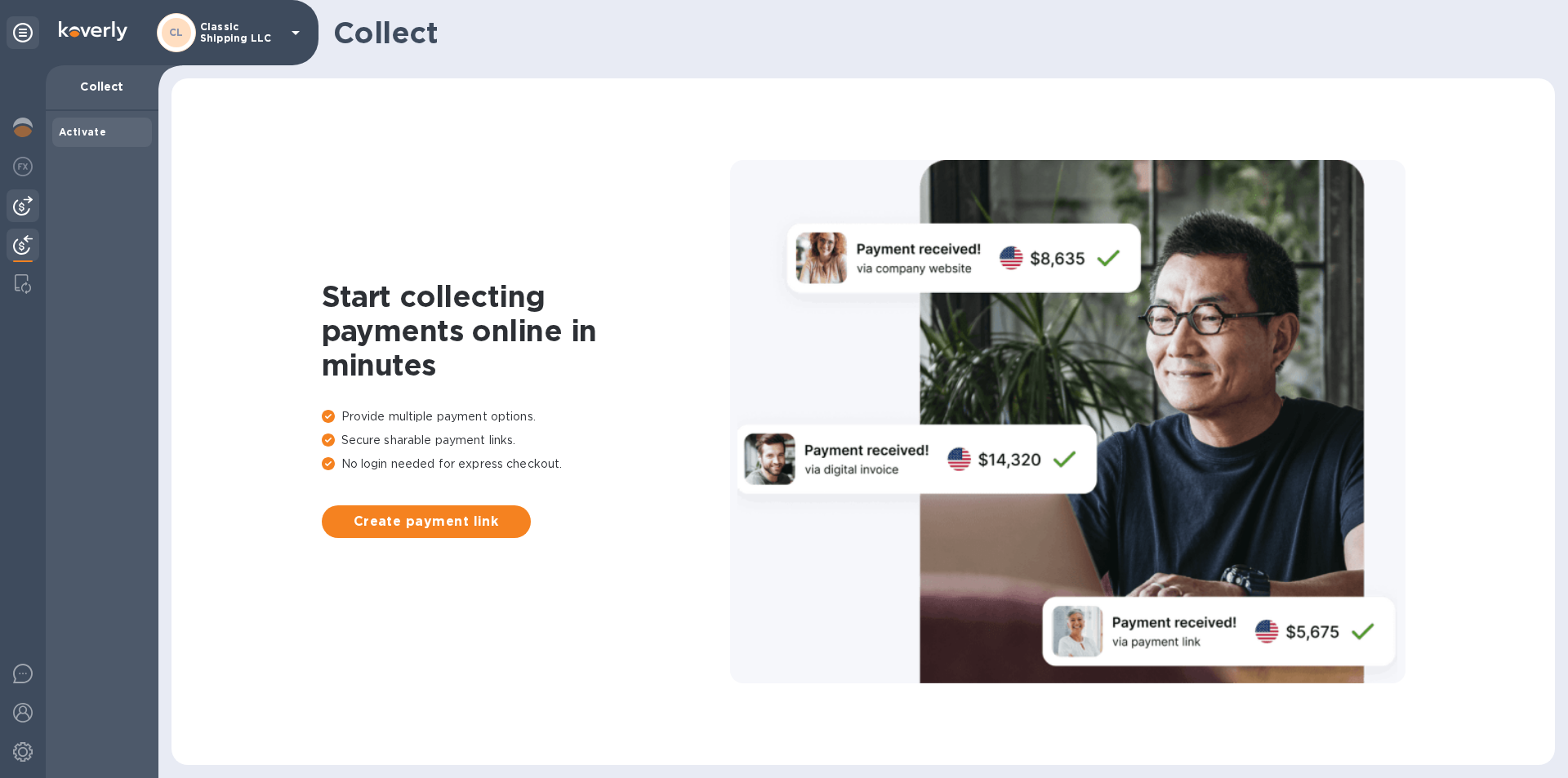
click at [28, 206] on img at bounding box center [23, 205] width 20 height 20
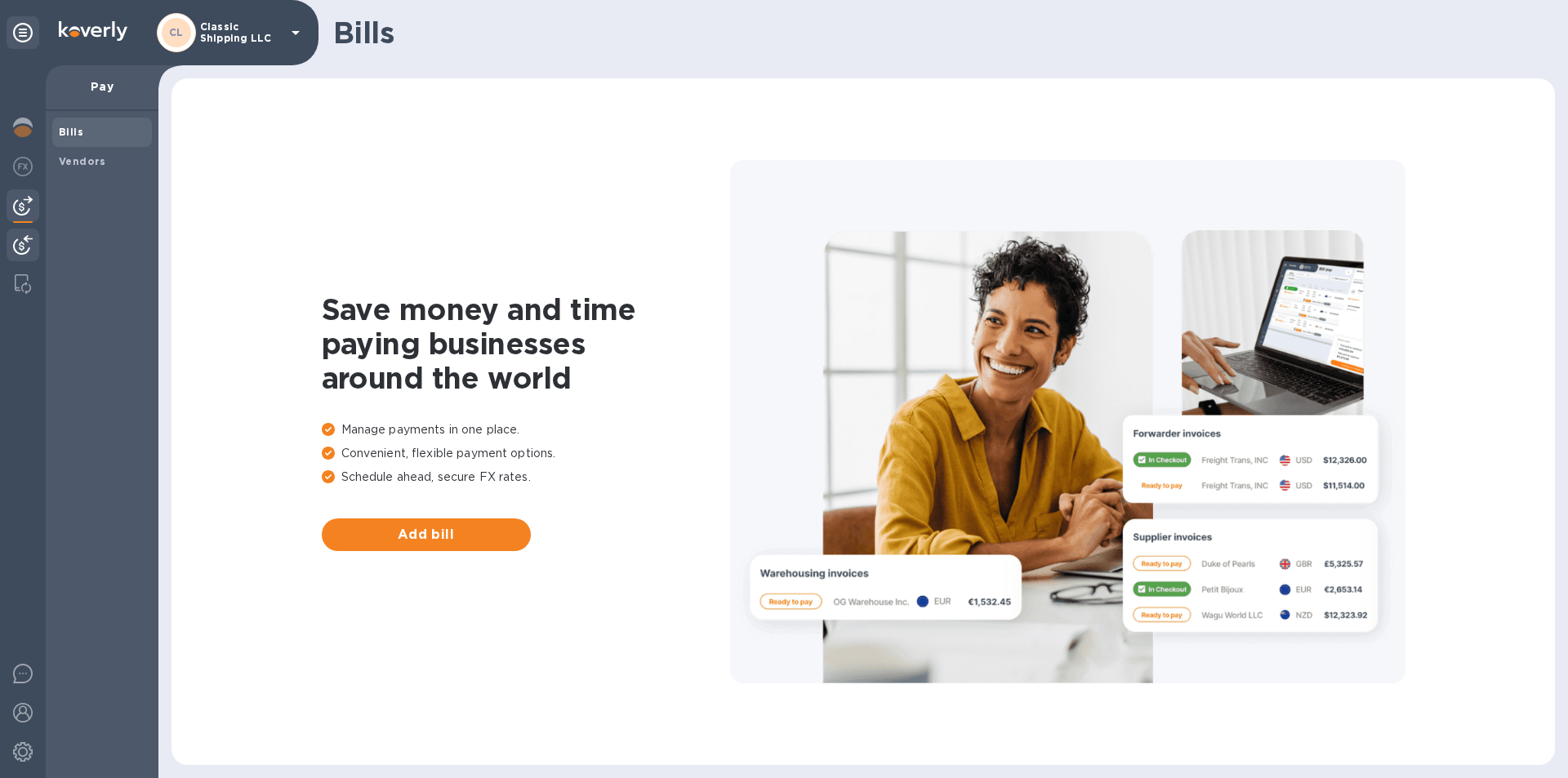
click at [20, 248] on img at bounding box center [23, 245] width 20 height 20
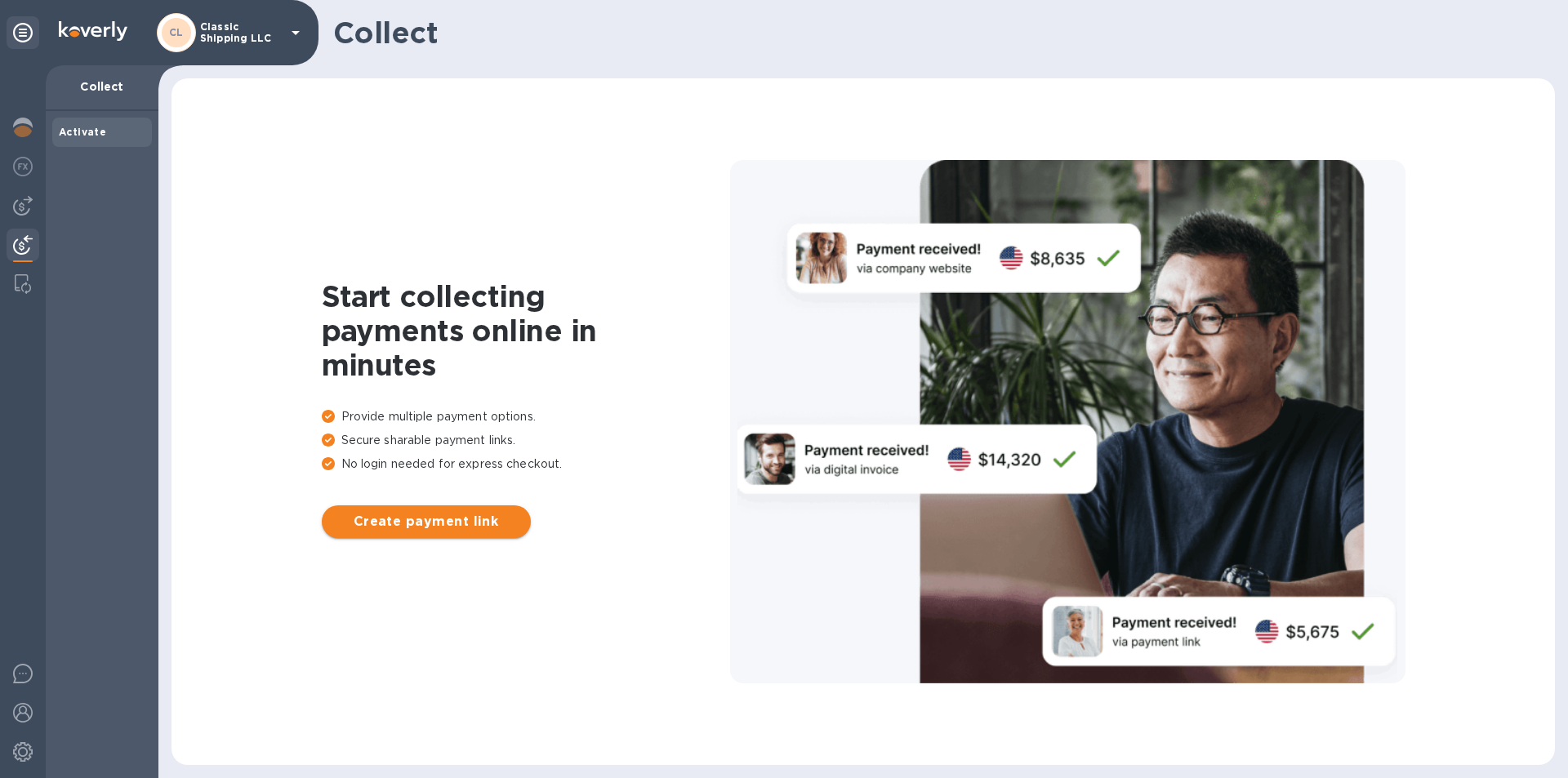
click at [389, 525] on span "Create payment link" at bounding box center [426, 522] width 183 height 20
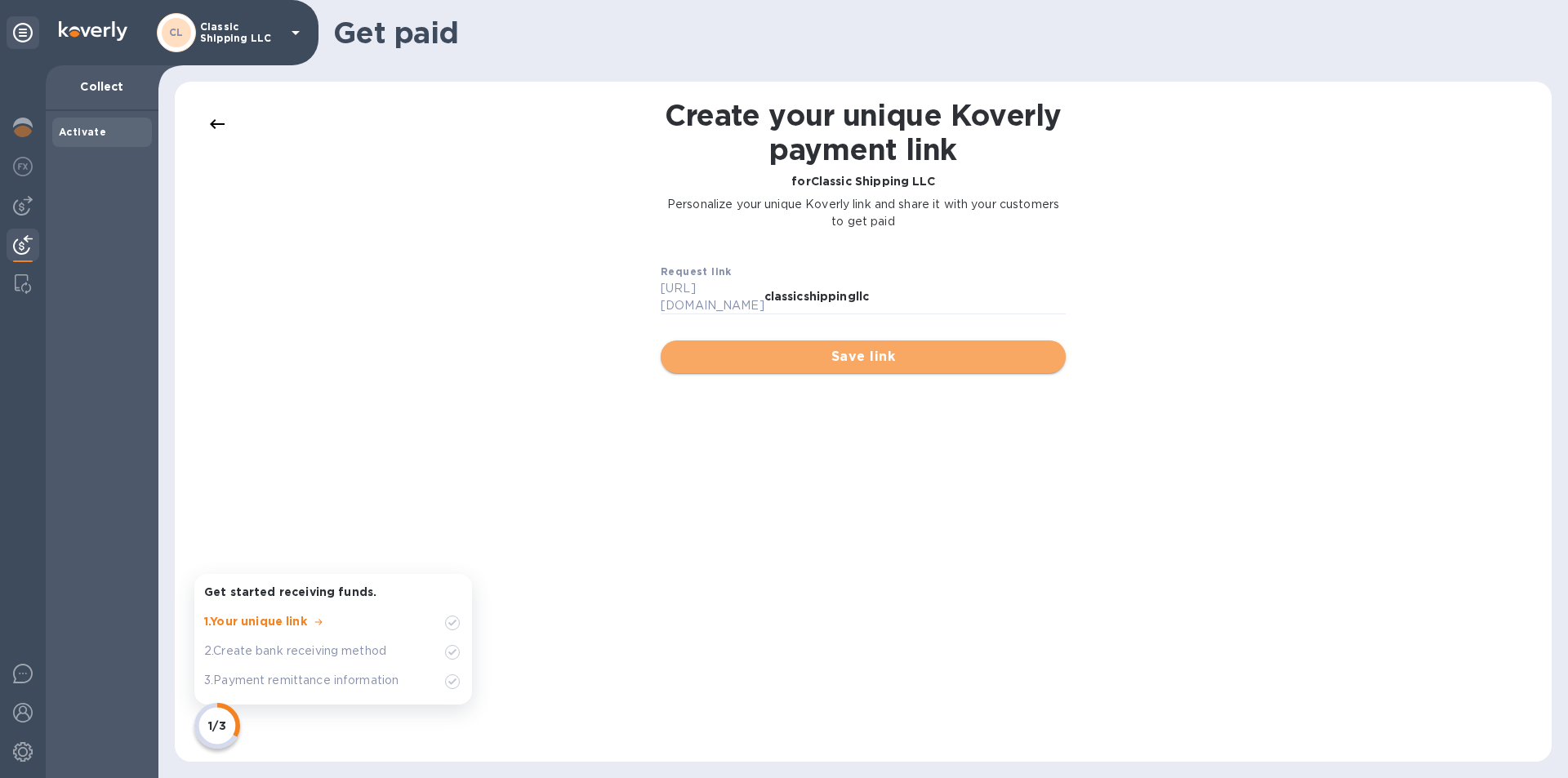
click at [864, 348] on span "Save link" at bounding box center [863, 356] width 379 height 20
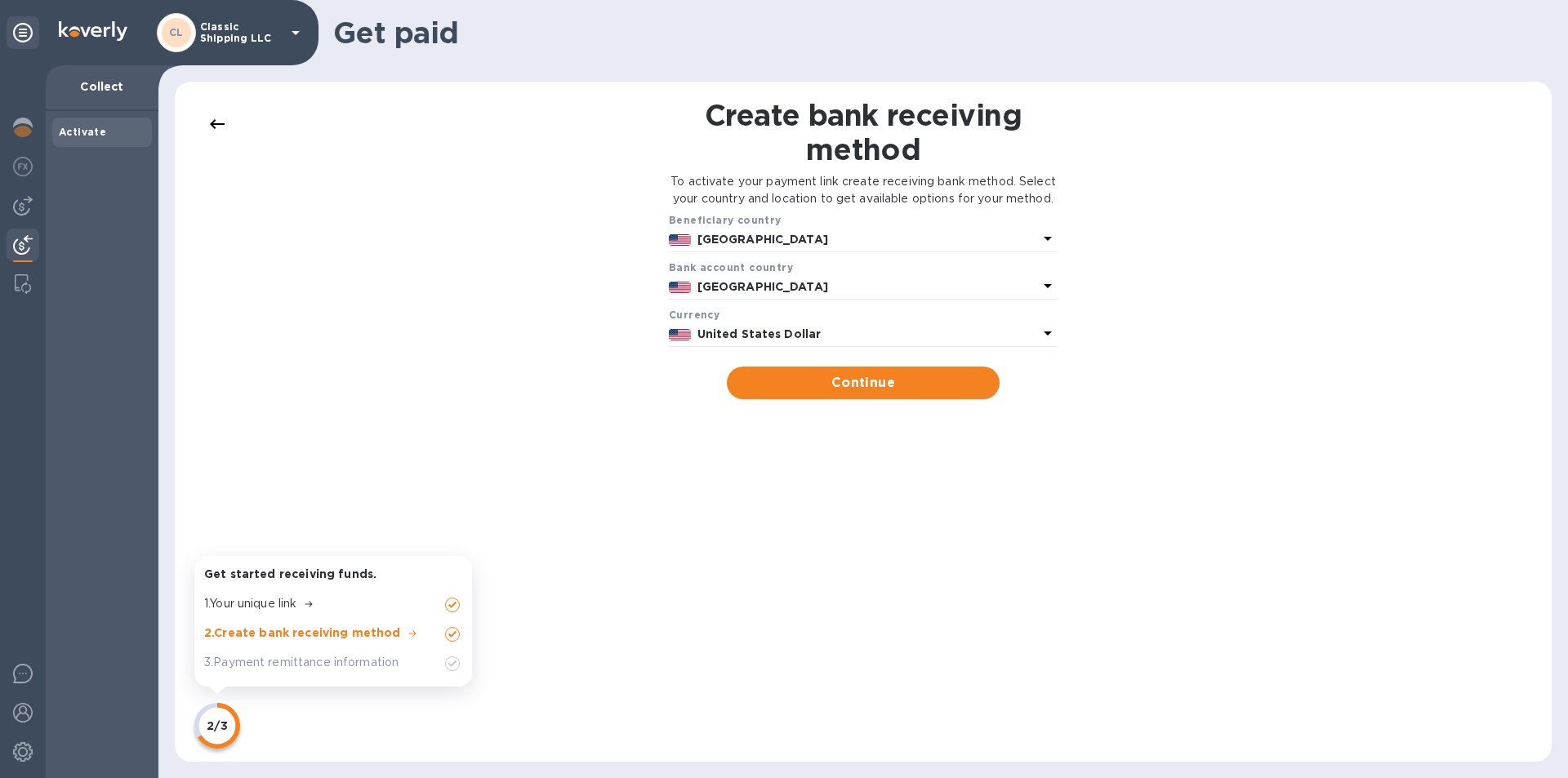
click at [1035, 249] on p "[GEOGRAPHIC_DATA]" at bounding box center [867, 240] width 341 height 17
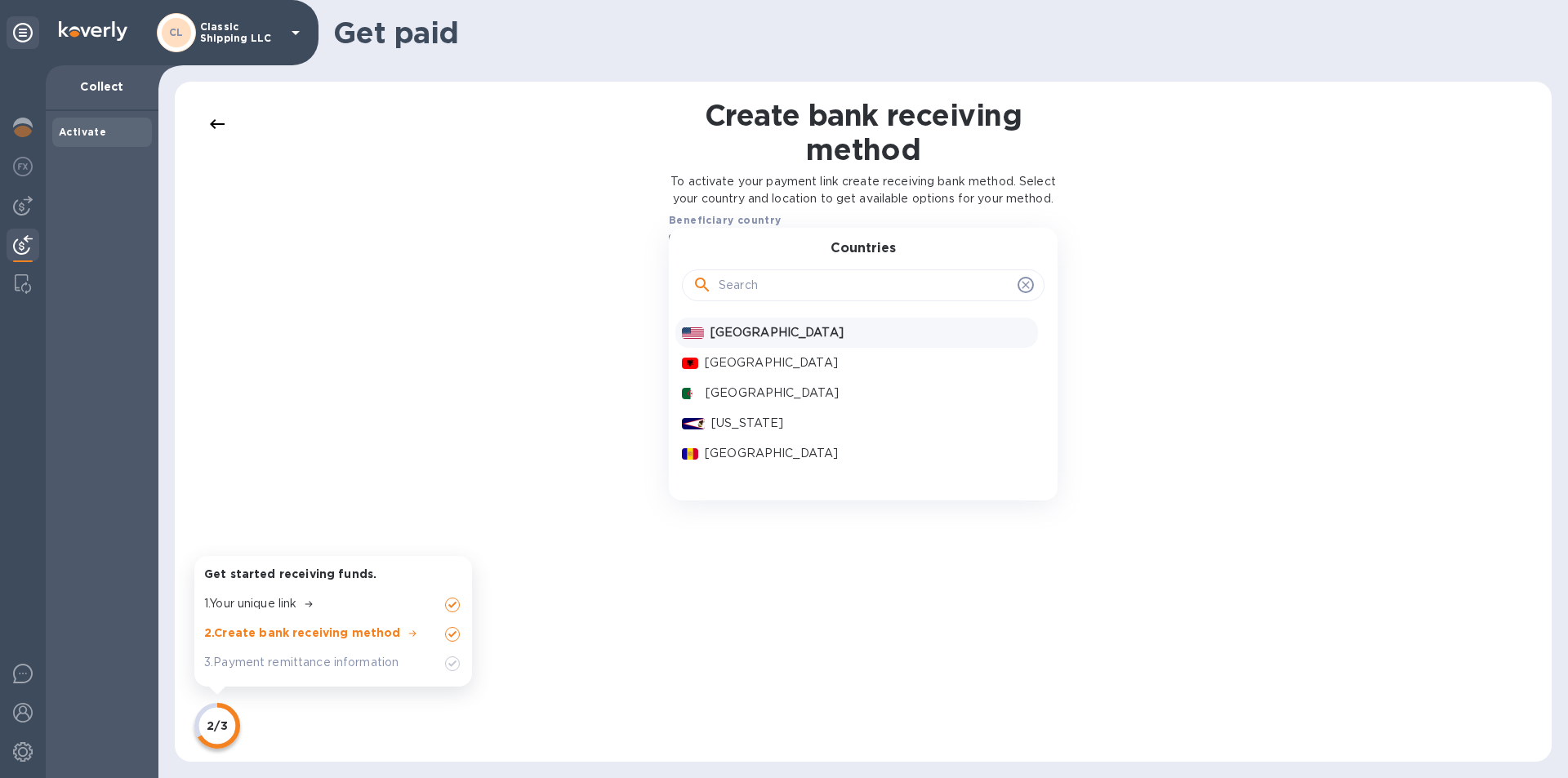
click at [875, 342] on p "[GEOGRAPHIC_DATA]" at bounding box center [870, 333] width 321 height 17
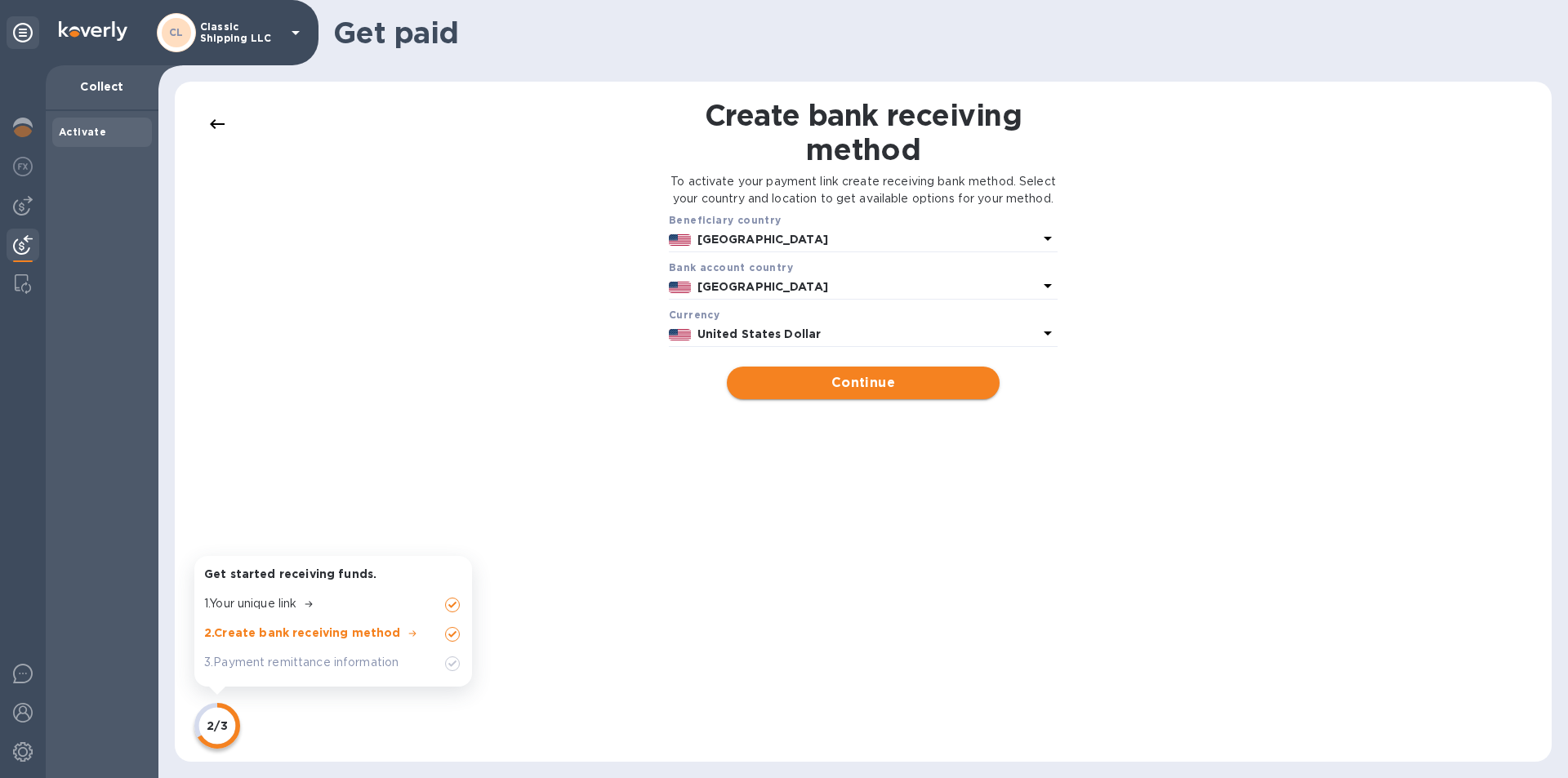
click at [888, 393] on span "Continue" at bounding box center [862, 382] width 246 height 20
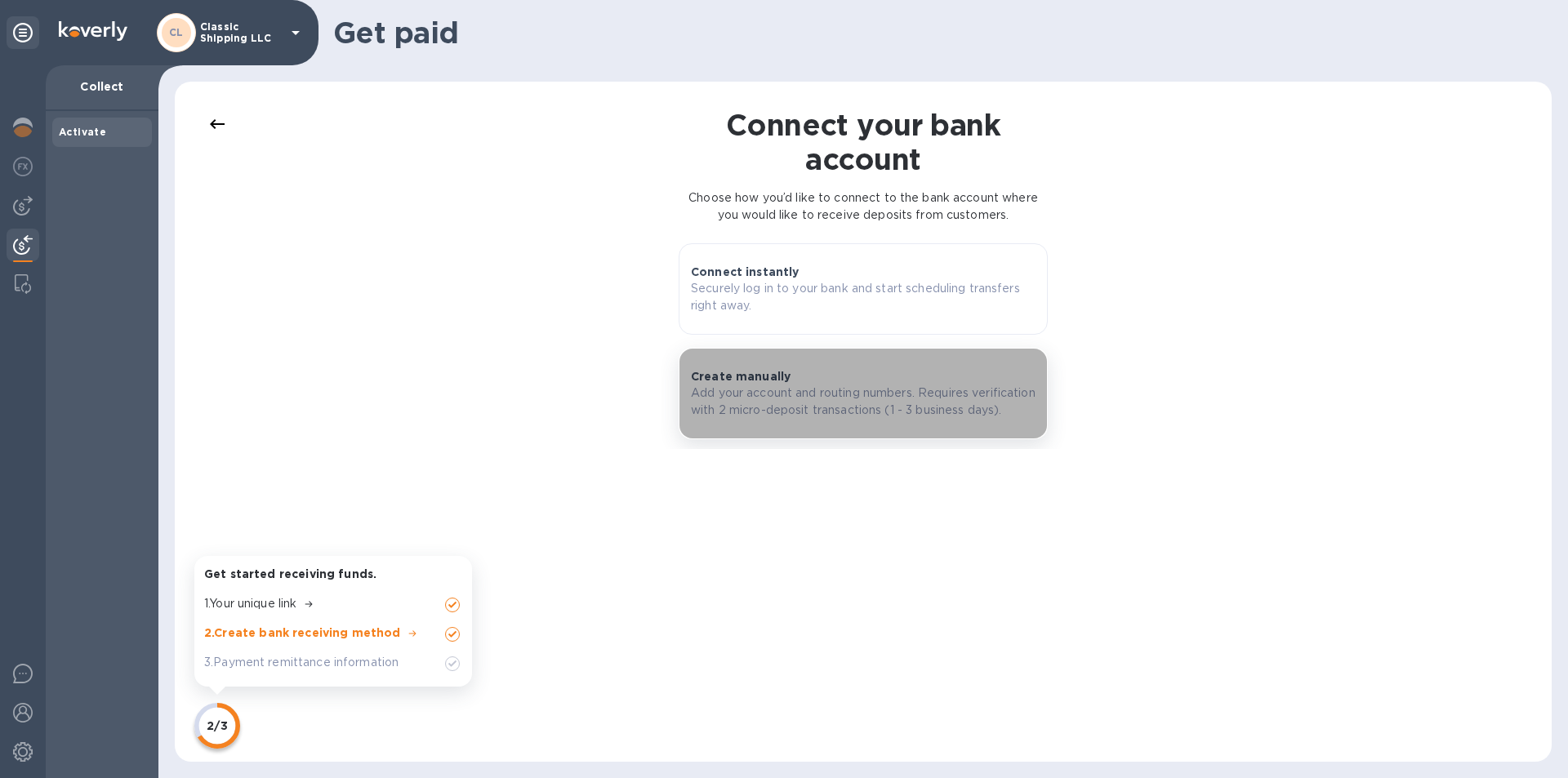
click at [834, 411] on p "Add your account and routing numbers. Requires verification with 2 micro-deposi…" at bounding box center [863, 402] width 344 height 34
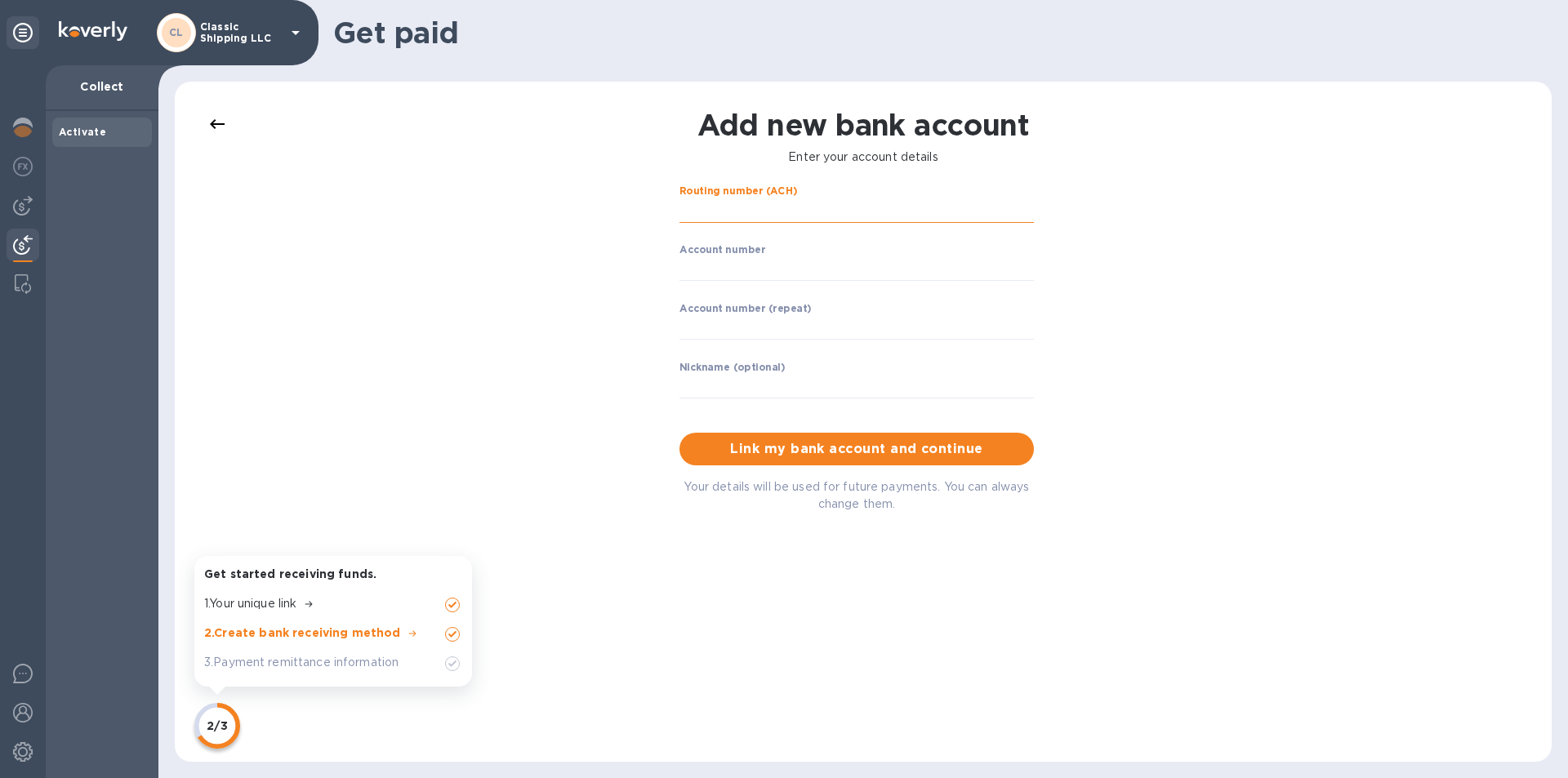
click at [739, 209] on input "string" at bounding box center [857, 210] width 355 height 24
click at [721, 272] on input "string" at bounding box center [857, 269] width 355 height 24
click at [706, 206] on input "string" at bounding box center [857, 210] width 355 height 24
type input "111900659"
click at [713, 264] on input "string" at bounding box center [857, 269] width 355 height 24
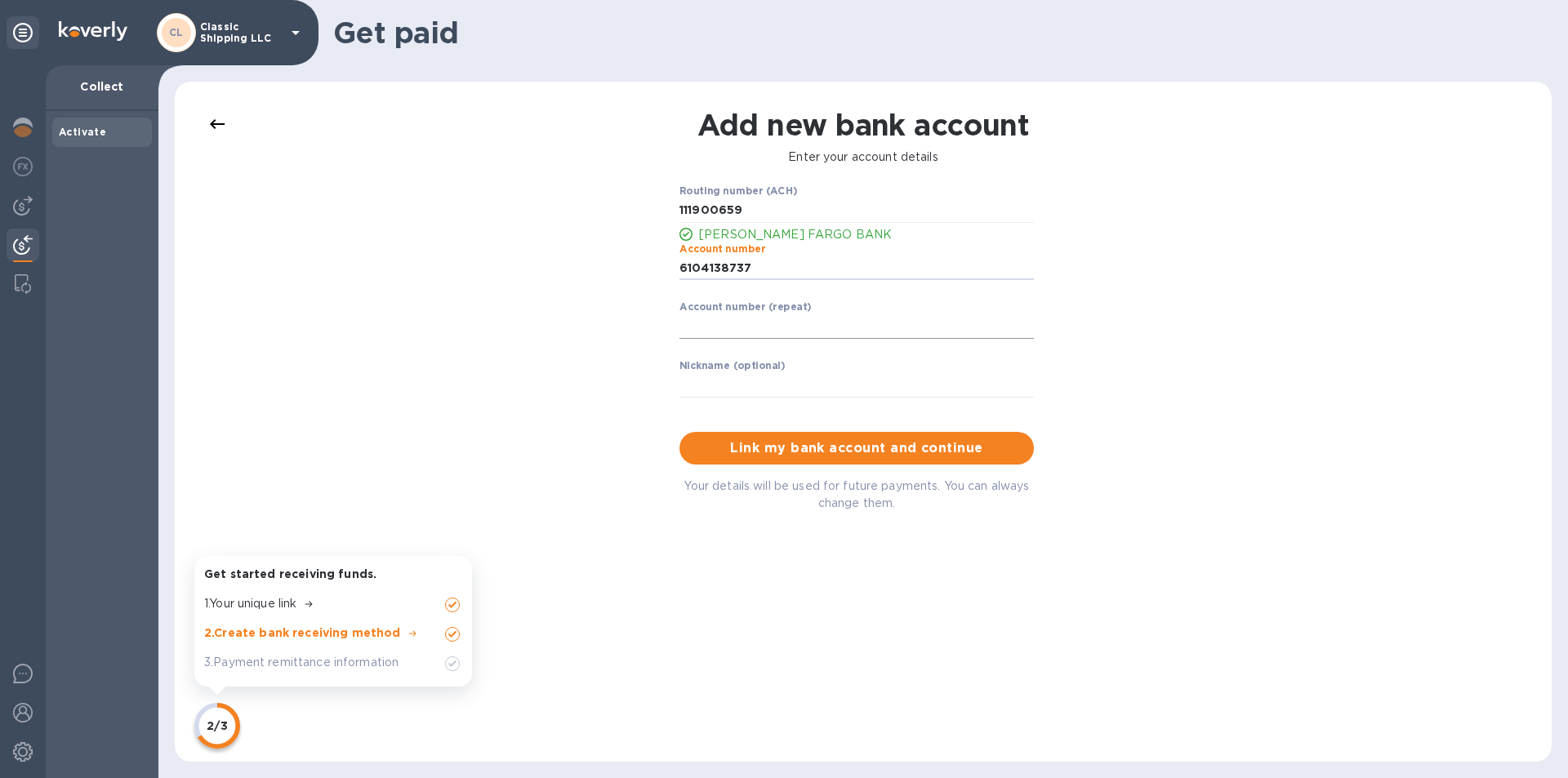
type input "6104138737"
click at [721, 320] on input "string" at bounding box center [857, 327] width 355 height 24
type input "6104138737"
click at [722, 369] on label "Nickname (optional)" at bounding box center [733, 366] width 106 height 10
click at [722, 382] on input "text" at bounding box center [857, 385] width 355 height 24
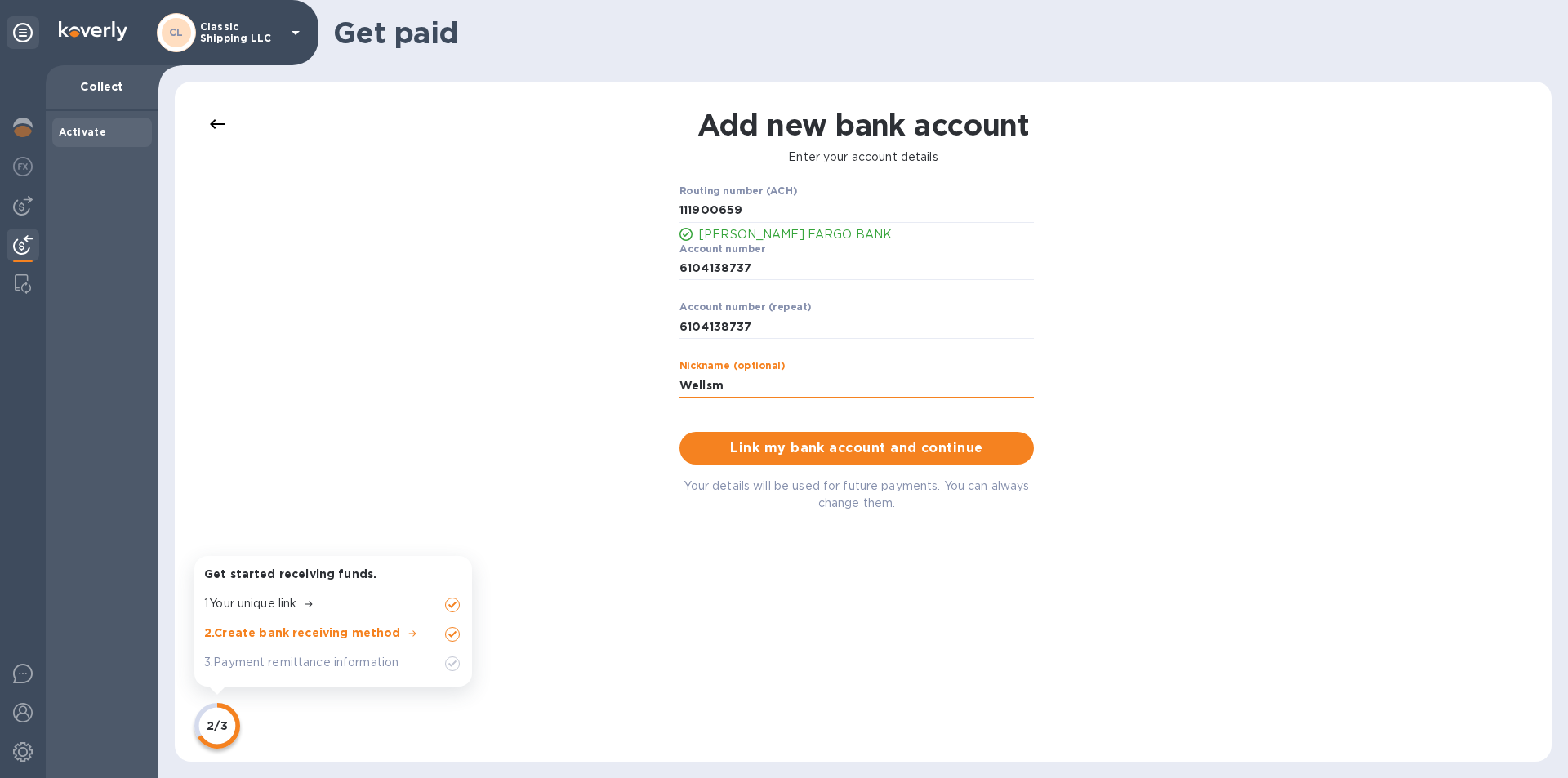
click at [722, 386] on input "Wellsm" at bounding box center [857, 385] width 355 height 24
type input "[PERSON_NAME] Bank"
click at [809, 442] on span "Link my bank account and continue" at bounding box center [857, 449] width 329 height 20
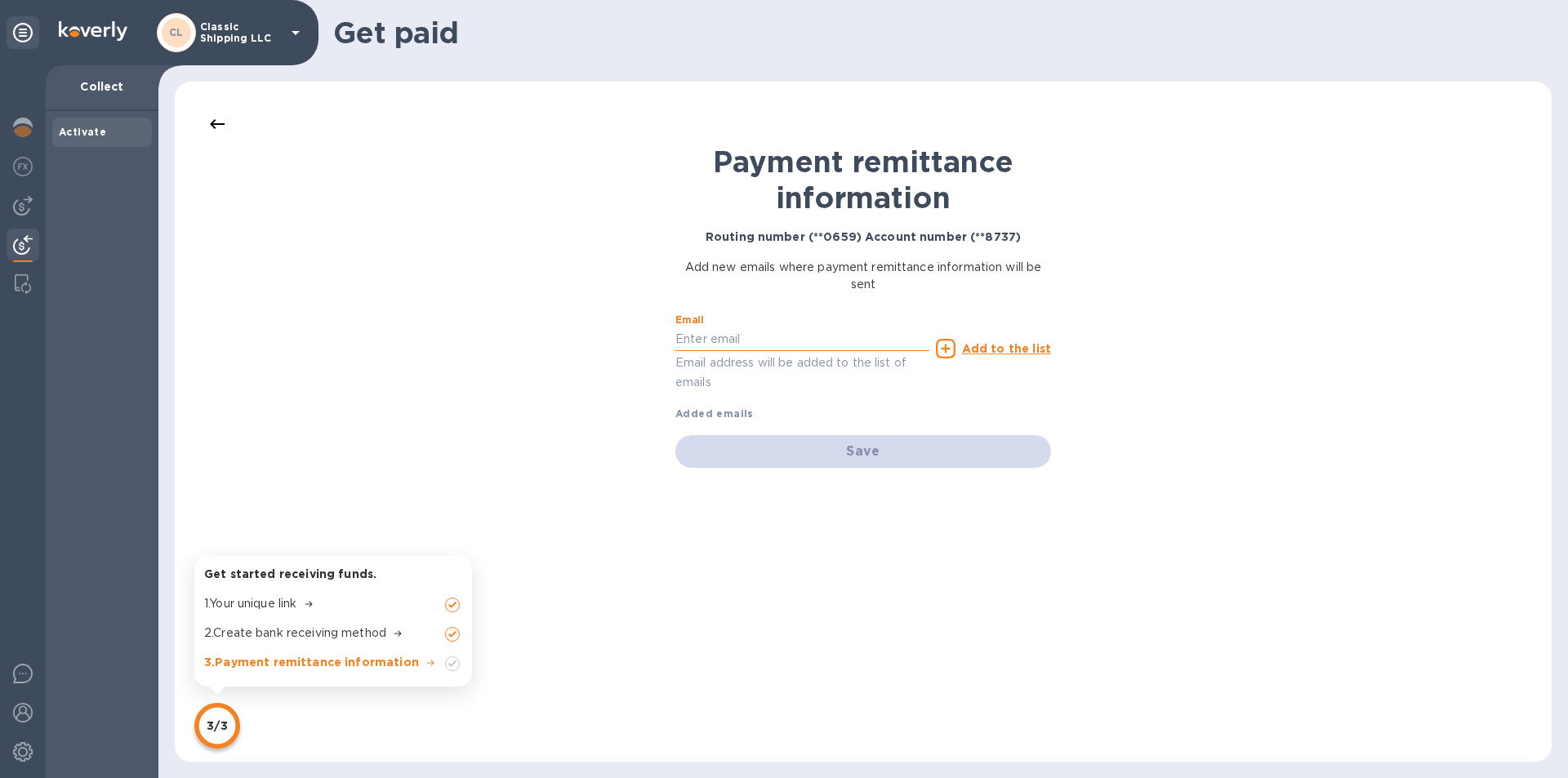
click at [717, 338] on input "text" at bounding box center [802, 340] width 254 height 24
type input "[EMAIL_ADDRESS][DOMAIN_NAME]"
click at [874, 590] on div "Payment remittance information Routing number (**0659) Account number (**8737) …" at bounding box center [863, 422] width 405 height 648
click at [995, 350] on u "Add to the list" at bounding box center [1007, 349] width 89 height 13
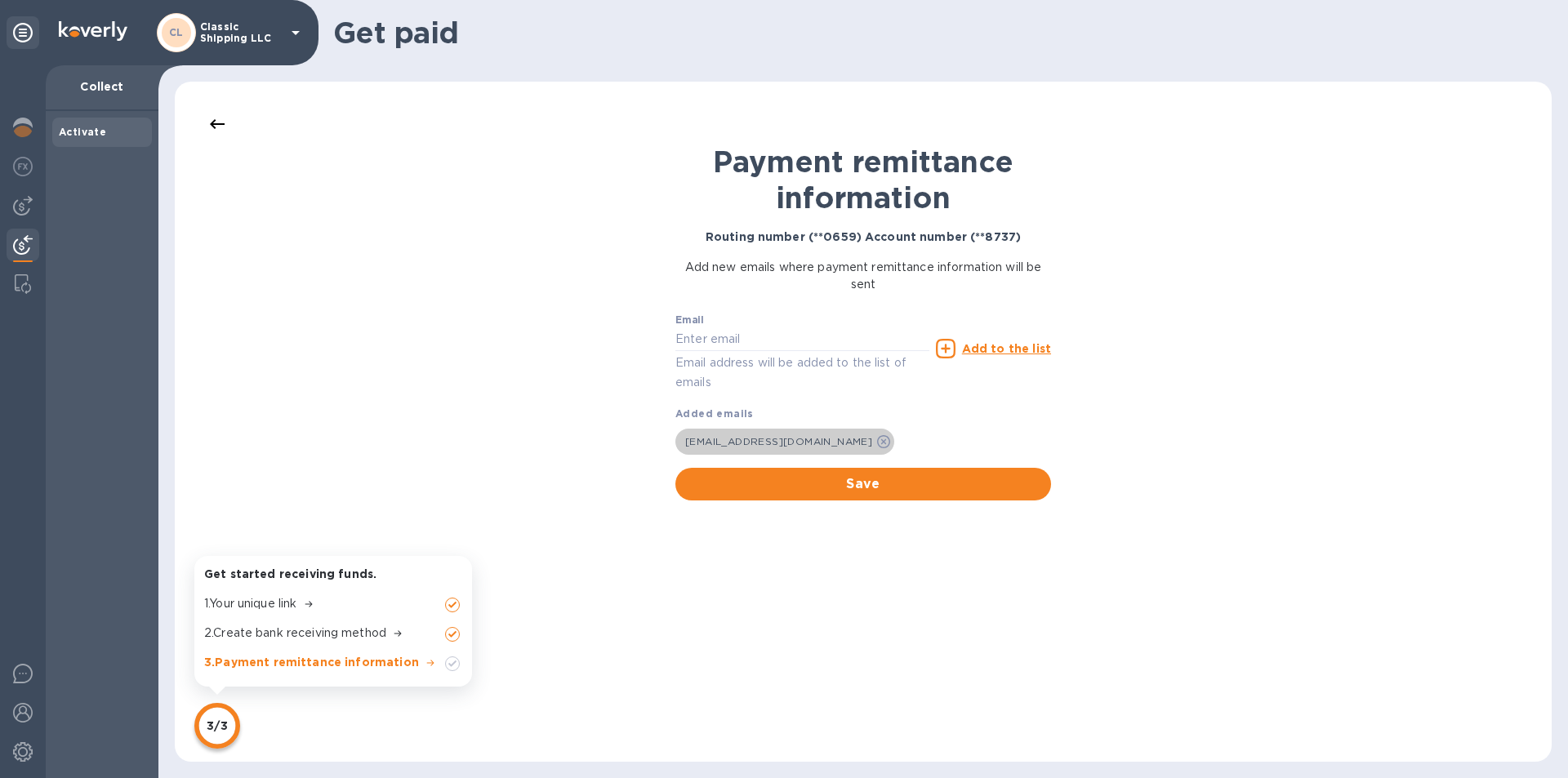
click at [878, 441] on icon at bounding box center [883, 442] width 13 height 13
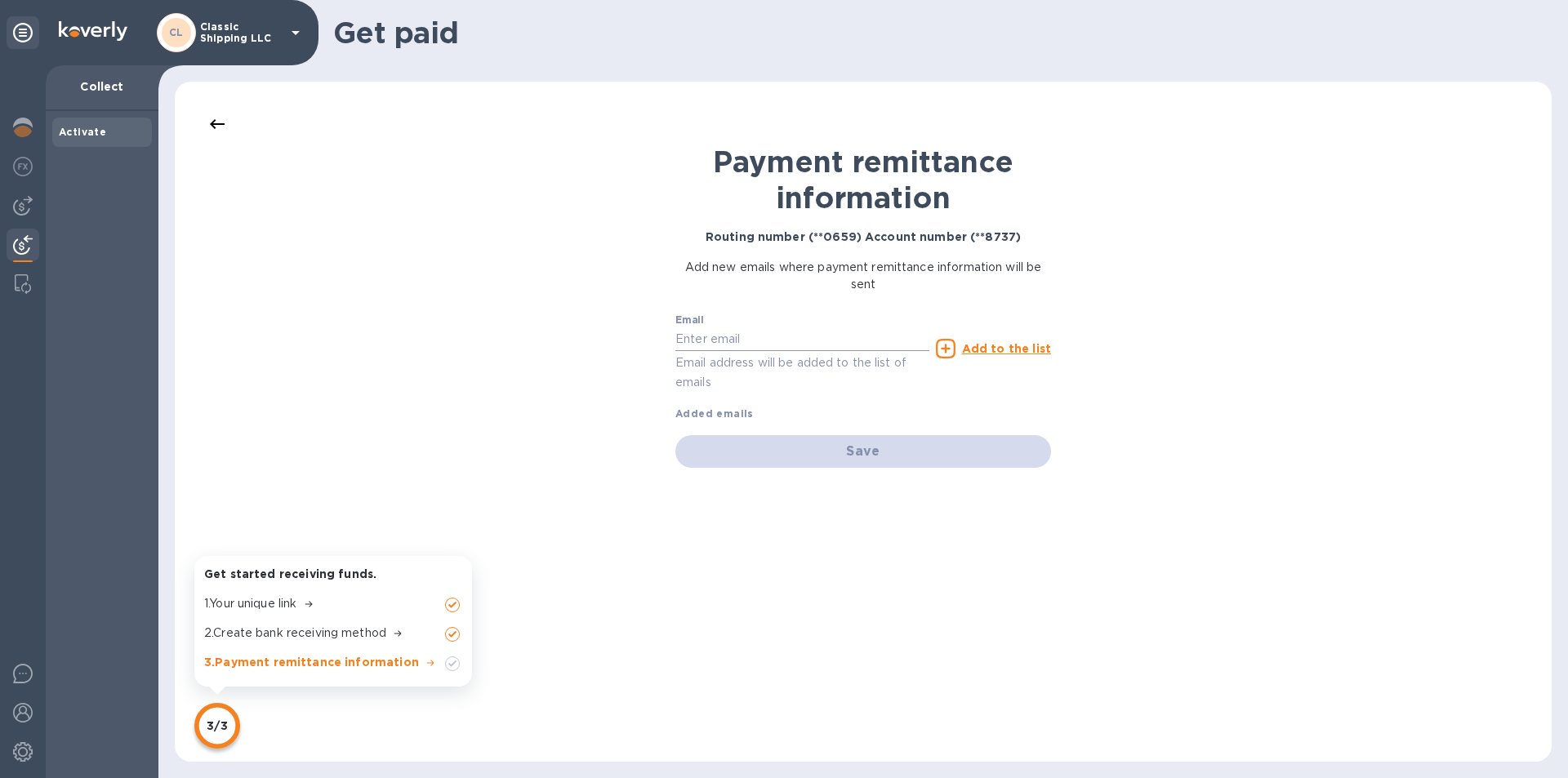
click at [774, 347] on input "text" at bounding box center [802, 340] width 254 height 24
type input "[EMAIL_ADDRESS][DOMAIN_NAME]"
click at [1000, 352] on u "Add to the list" at bounding box center [1007, 349] width 89 height 13
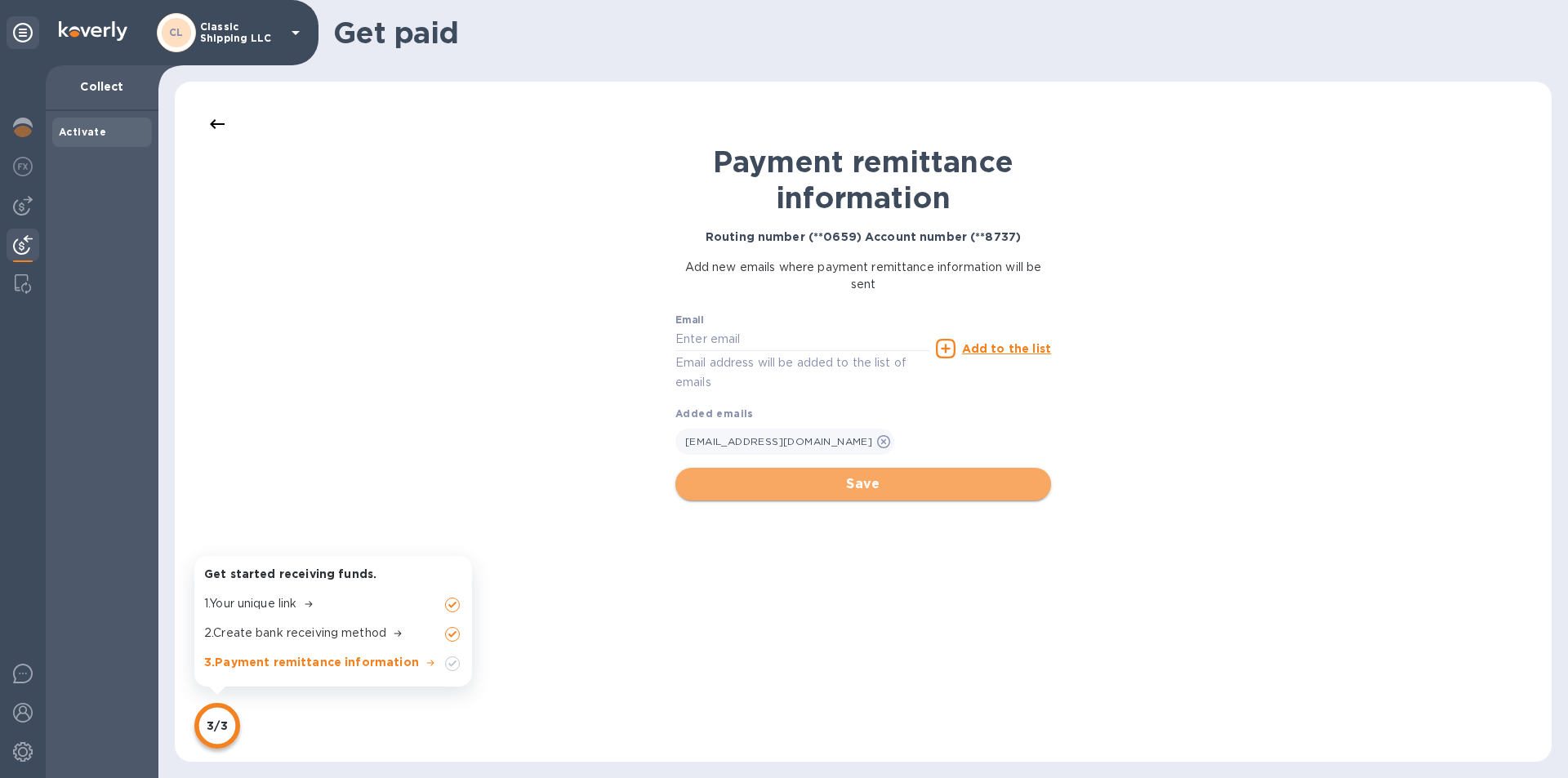
click at [870, 480] on span "Save" at bounding box center [863, 484] width 349 height 20
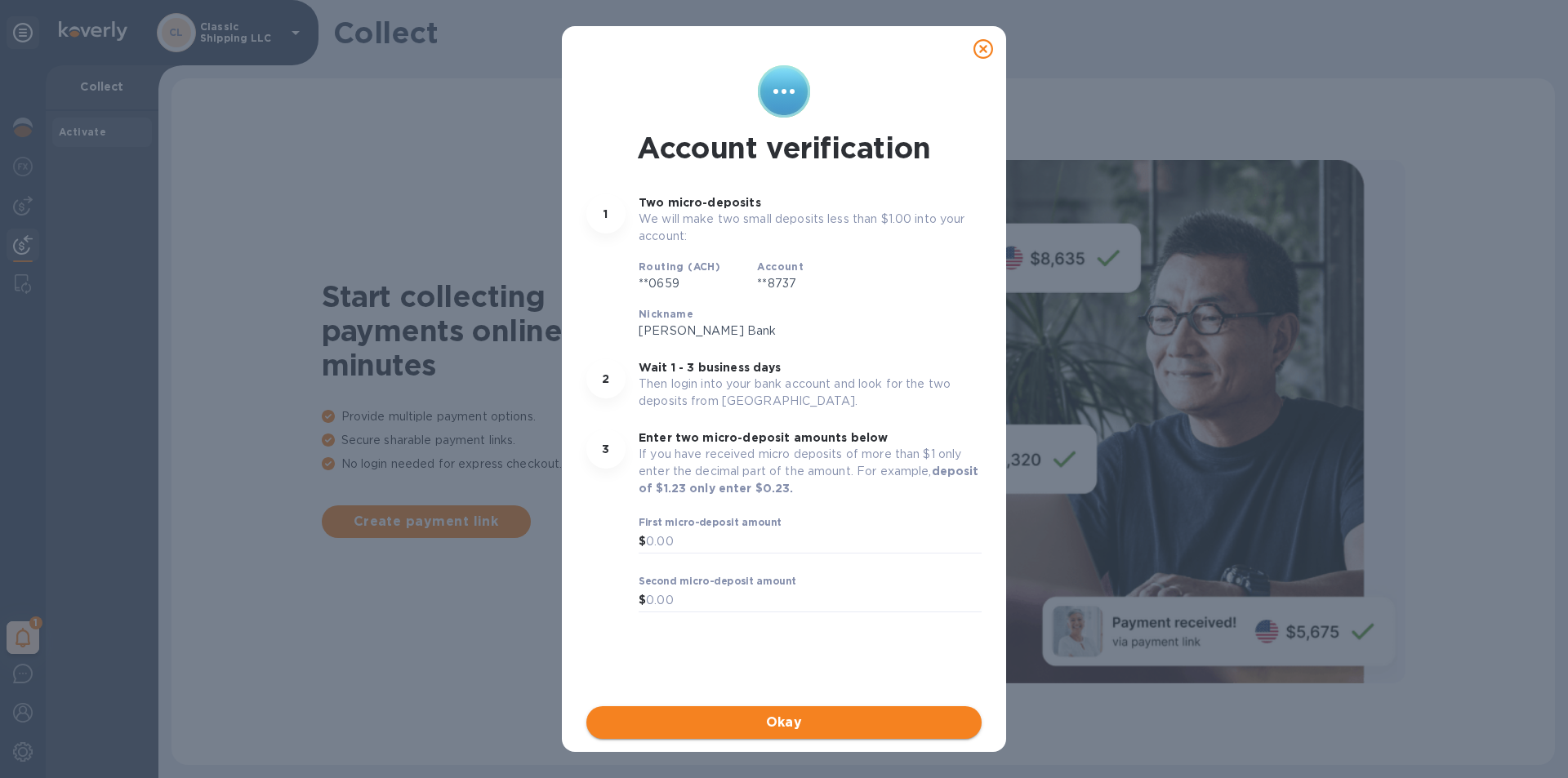
click at [837, 721] on span "Okay" at bounding box center [784, 722] width 369 height 20
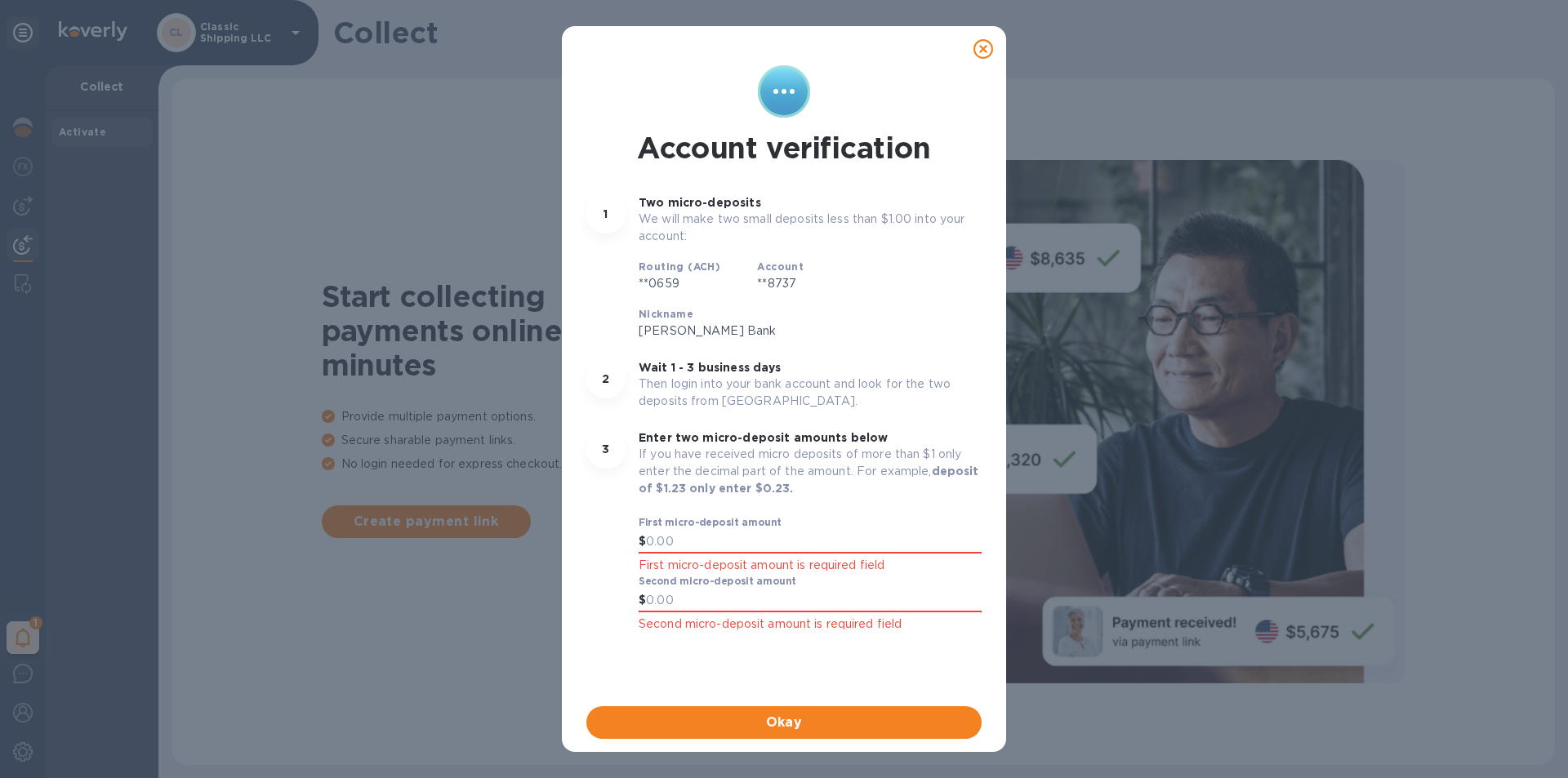
click at [980, 47] on icon at bounding box center [983, 49] width 20 height 20
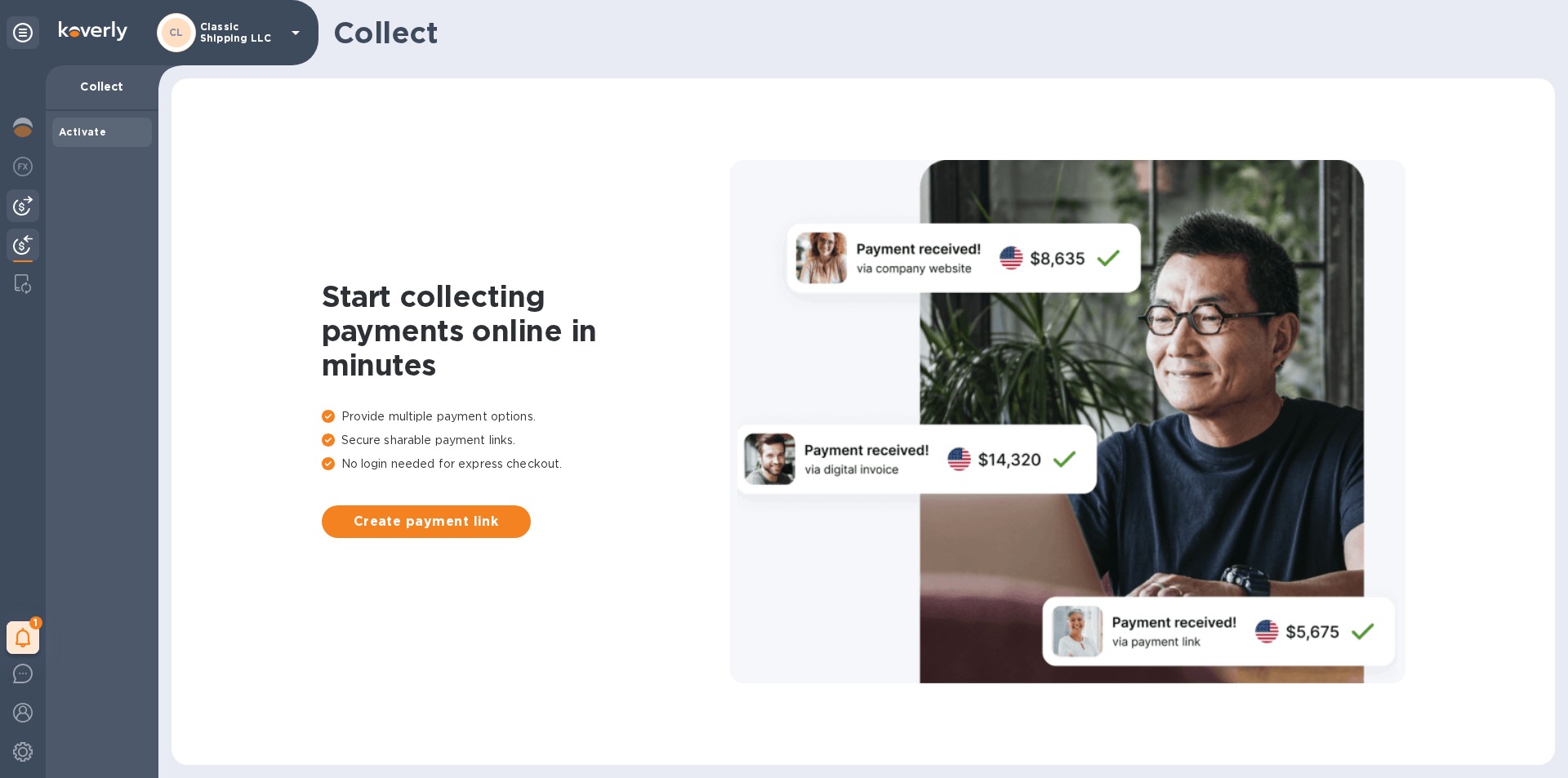
click at [23, 203] on img at bounding box center [23, 205] width 20 height 20
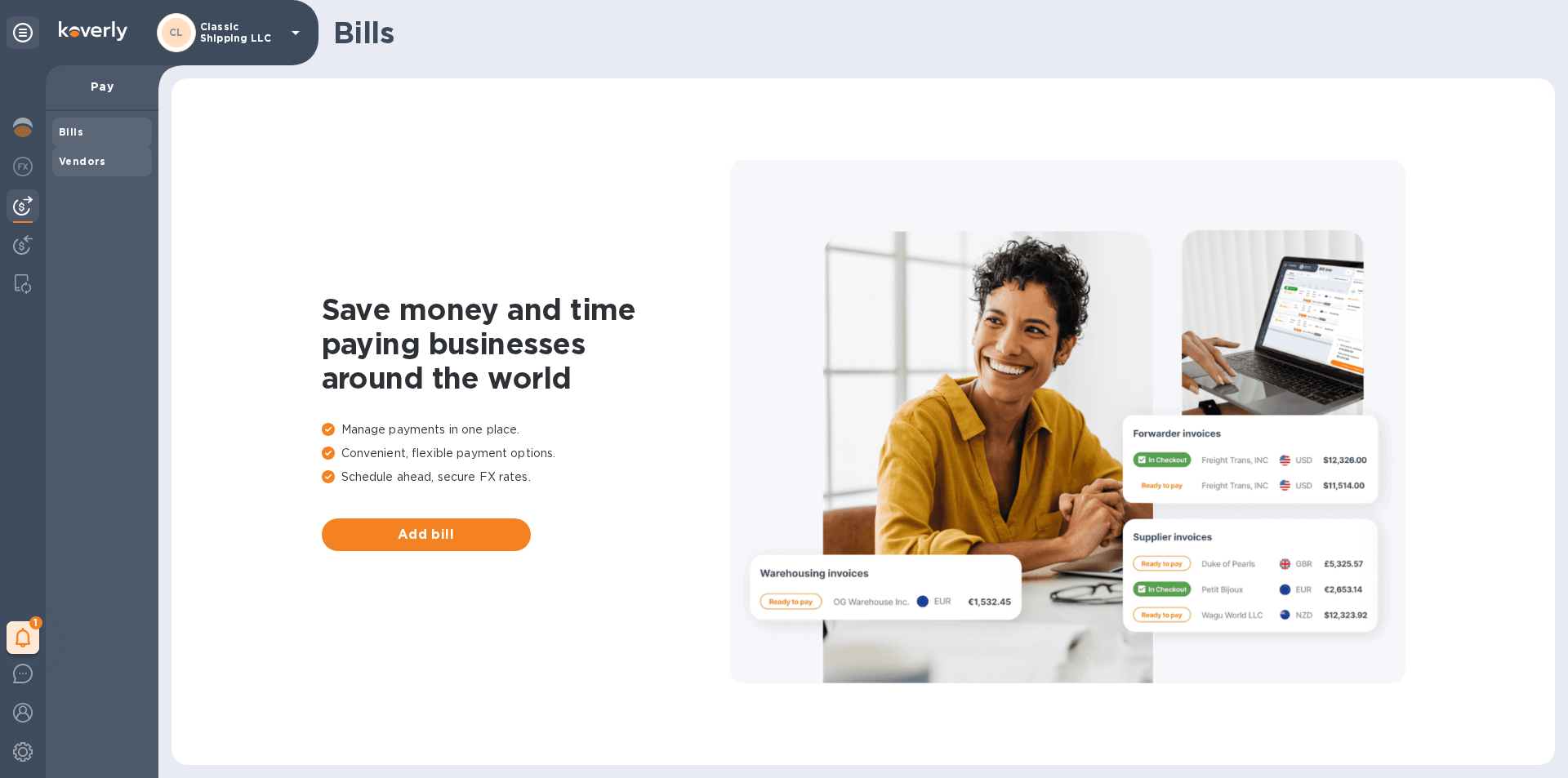
click at [91, 160] on b "Vendors" at bounding box center [83, 162] width 47 height 12
click at [84, 132] on span "Bills" at bounding box center [103, 132] width 87 height 17
click at [26, 129] on img at bounding box center [23, 127] width 20 height 20
